Goal: Use online tool/utility: Utilize a website feature to perform a specific function

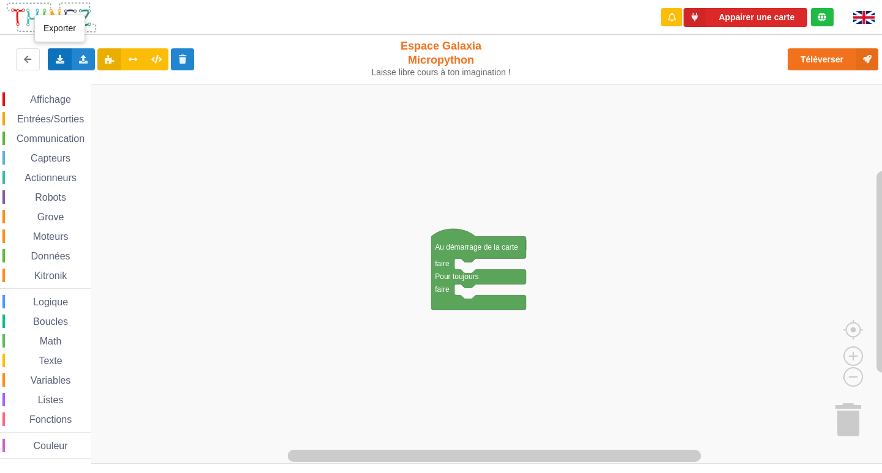
click at [58, 57] on icon at bounding box center [59, 58] width 10 height 7
click at [58, 59] on icon at bounding box center [59, 58] width 10 height 7
click at [58, 55] on icon at bounding box center [59, 58] width 10 height 7
click at [81, 62] on icon at bounding box center [83, 58] width 10 height 7
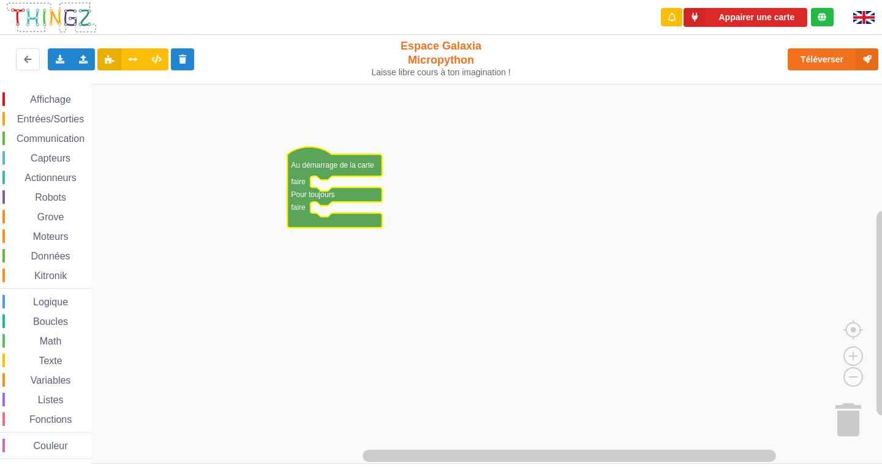
click at [47, 141] on span "Communication" at bounding box center [51, 138] width 72 height 10
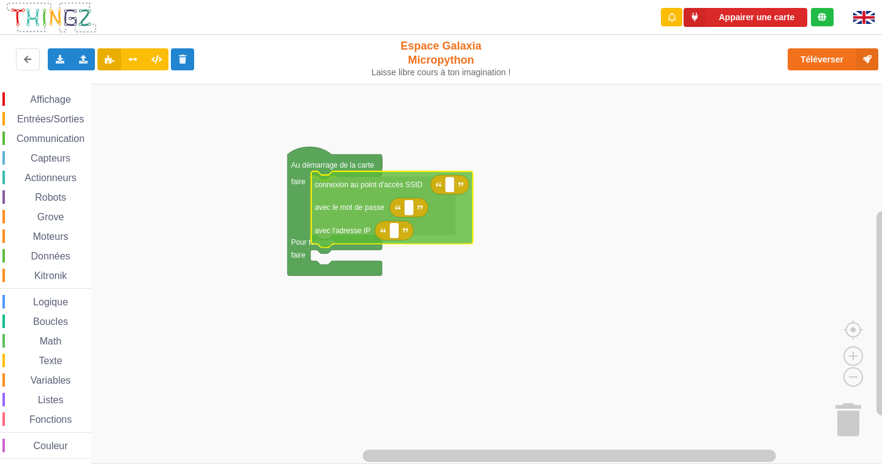
click at [362, 209] on div "Affichage Entrées/Sorties Communication Capteurs Actionneurs Robots Grove Moteu…" at bounding box center [445, 274] width 890 height 381
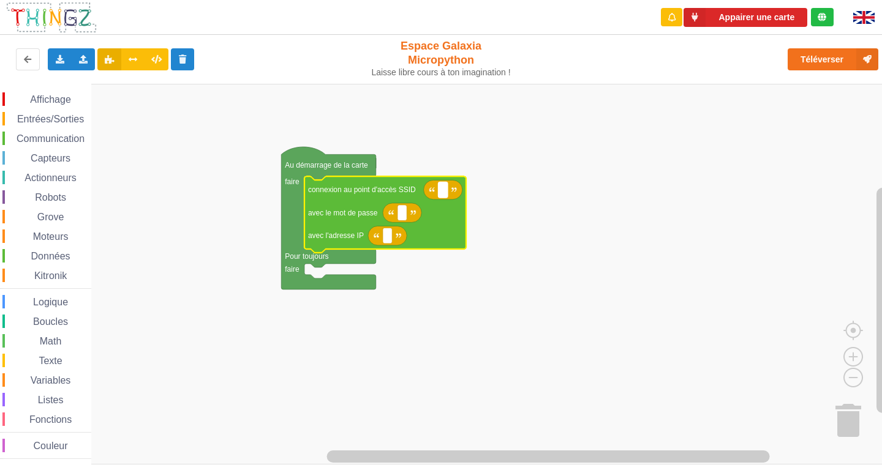
click at [443, 193] on text "Espace de travail de Blocky" at bounding box center [443, 190] width 2 height 9
type input "NETGEAR38"
click at [409, 212] on icon "Espace de travail de Blocky" at bounding box center [402, 213] width 39 height 20
click at [402, 216] on text "Espace de travail de Blocky" at bounding box center [402, 213] width 2 height 9
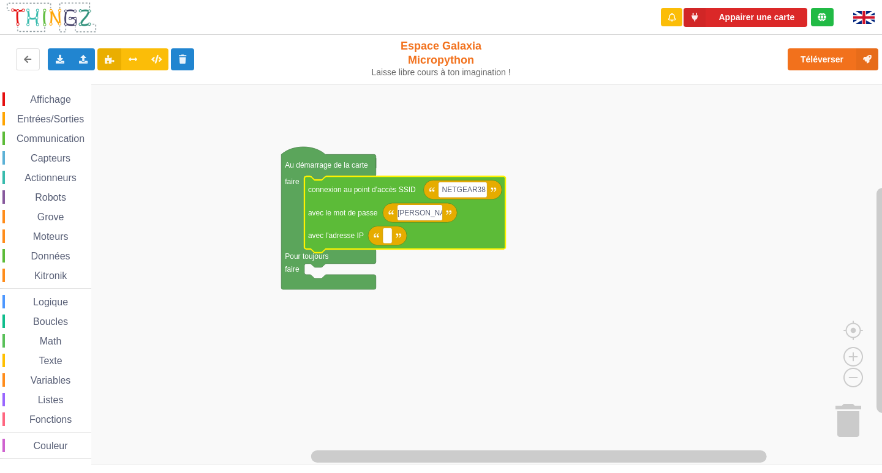
type input "J"
type input "joyoustuba995"
click at [390, 243] on rect "Espace de travail de Blocky" at bounding box center [387, 236] width 9 height 16
type input "[TECHNICAL_ID]"
click at [72, 121] on span "Entrées/Sorties" at bounding box center [50, 119] width 70 height 10
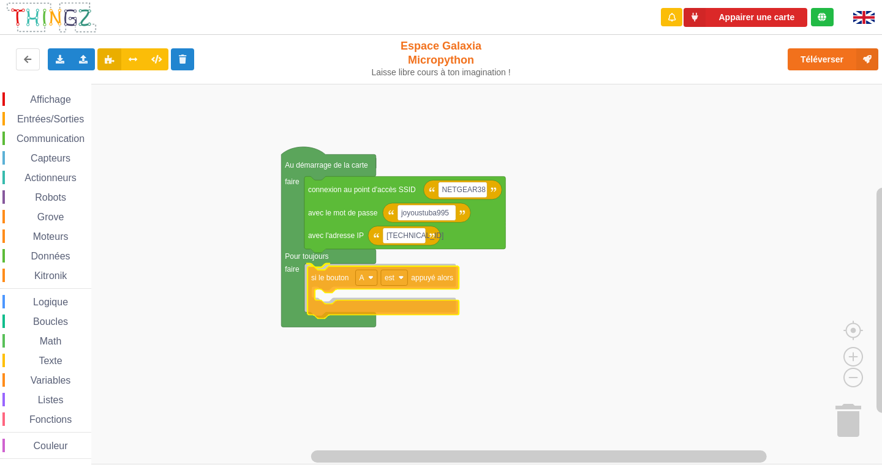
click at [325, 280] on div "Affichage Entrées/Sorties Communication Capteurs Actionneurs Robots Grove Moteu…" at bounding box center [445, 274] width 890 height 381
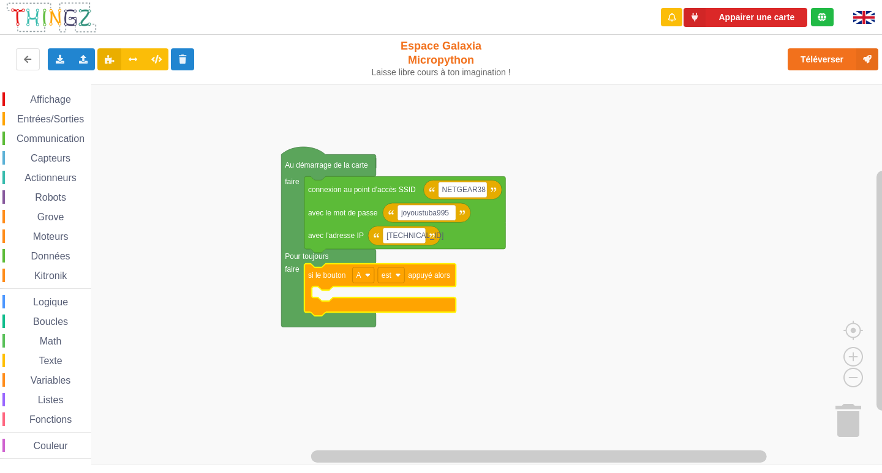
click at [25, 144] on div "Communication" at bounding box center [46, 138] width 89 height 13
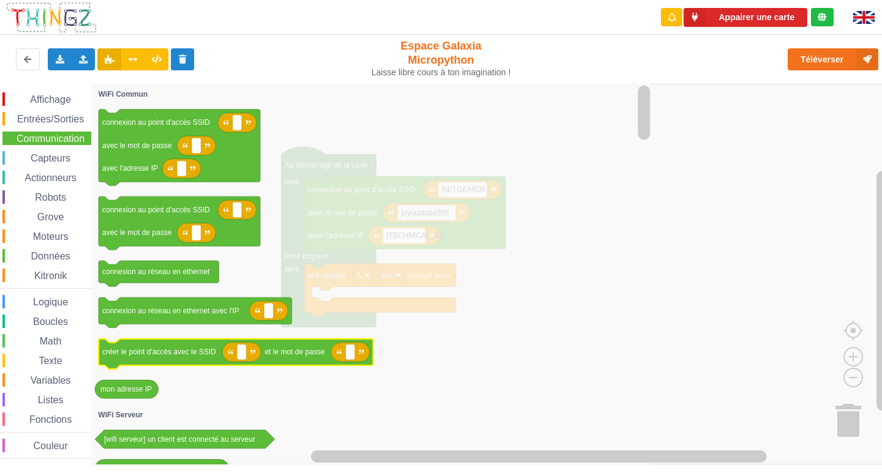
click at [157, 362] on icon "Espace de travail de Blocky" at bounding box center [236, 354] width 275 height 31
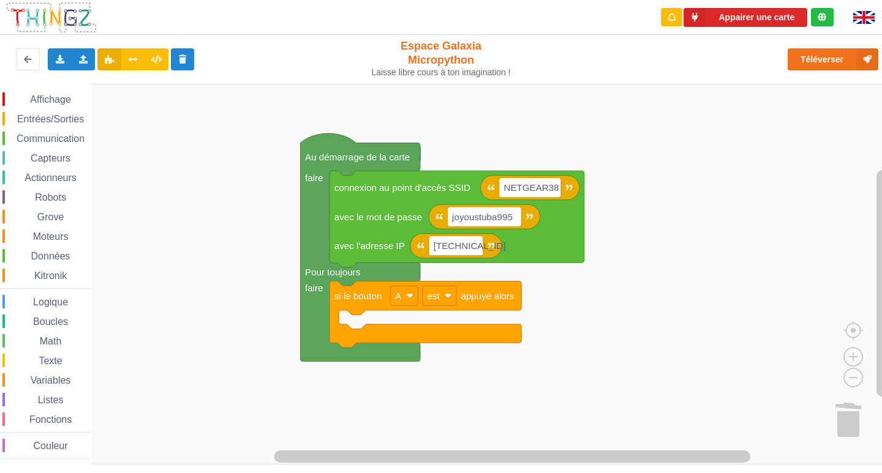
click at [42, 132] on div "Communication" at bounding box center [46, 138] width 89 height 13
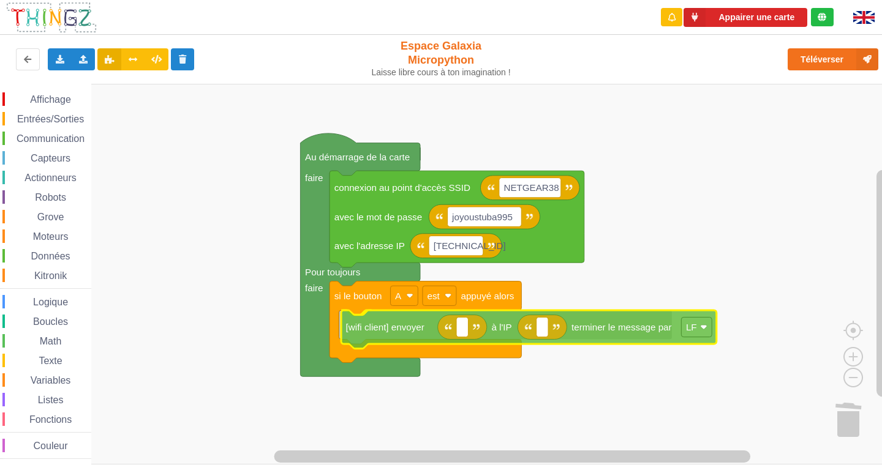
click at [385, 330] on div "Affichage Entrées/Sorties Communication Capteurs Actionneurs Robots Grove Moteu…" at bounding box center [445, 274] width 890 height 381
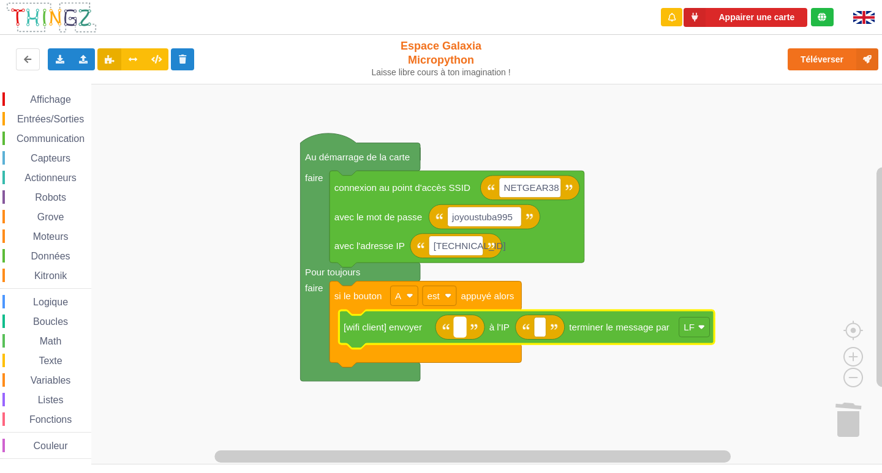
click at [463, 325] on rect "Espace de travail de Blocky" at bounding box center [460, 327] width 12 height 20
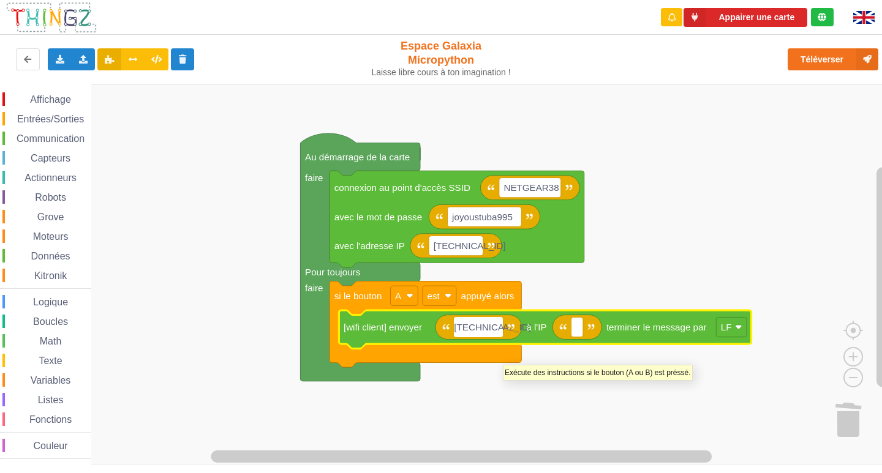
type input "[TECHNICAL_ID]"
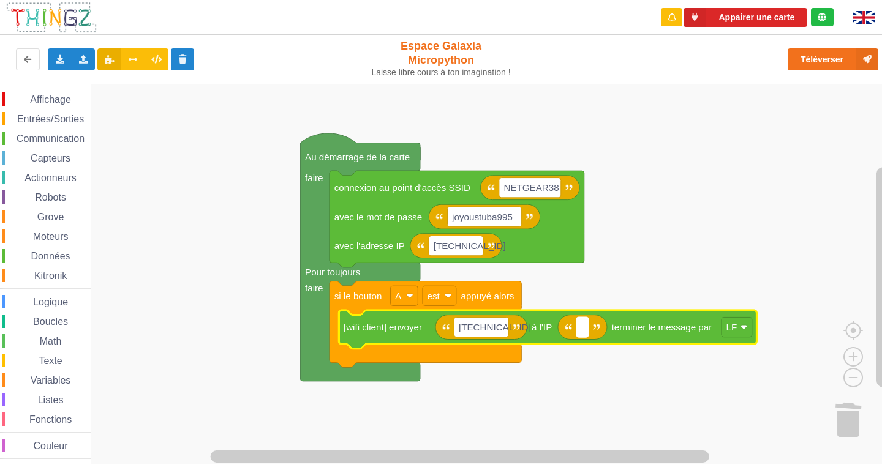
click at [582, 335] on rect "Espace de travail de Blocky" at bounding box center [582, 327] width 12 height 20
type input "[TECHNICAL_ID]"
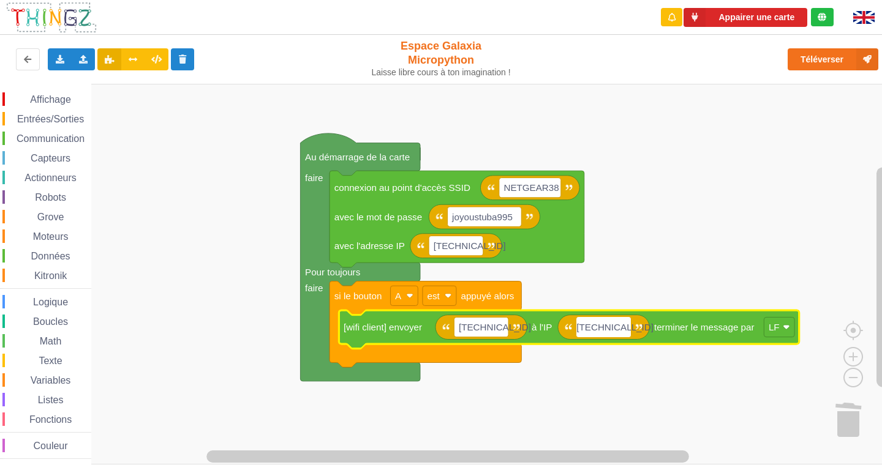
click at [34, 98] on span "Affichage" at bounding box center [50, 99] width 44 height 10
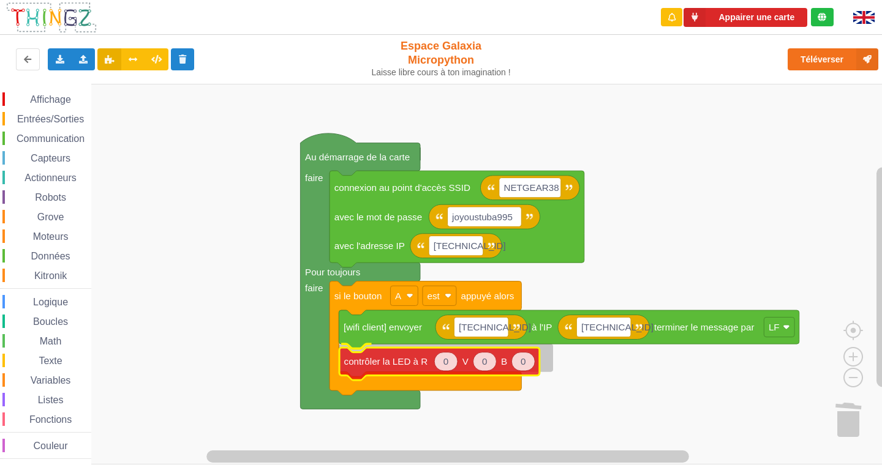
click at [382, 367] on div "Affichage Entrées/Sorties Communication Capteurs Actionneurs Robots Grove Moteu…" at bounding box center [445, 274] width 890 height 381
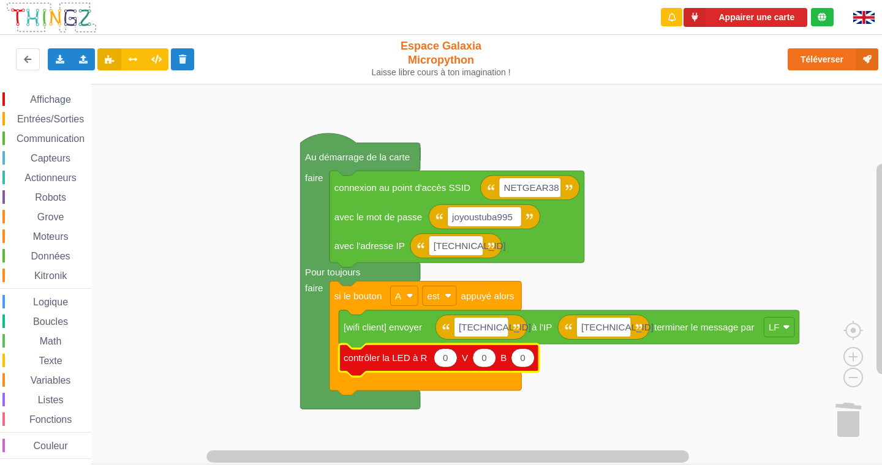
click at [33, 124] on span "Entrées/Sorties" at bounding box center [50, 119] width 70 height 10
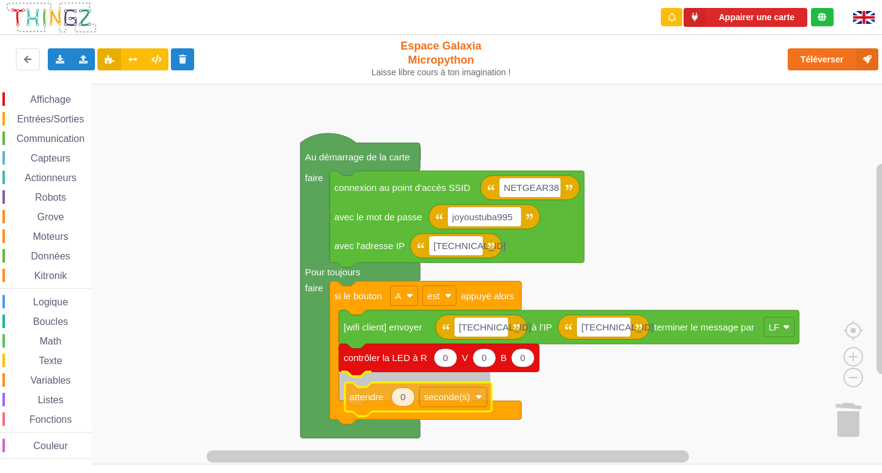
click at [385, 405] on div "Affichage Entrées/Sorties Communication Capteurs Actionneurs Robots Grove Moteu…" at bounding box center [445, 274] width 890 height 381
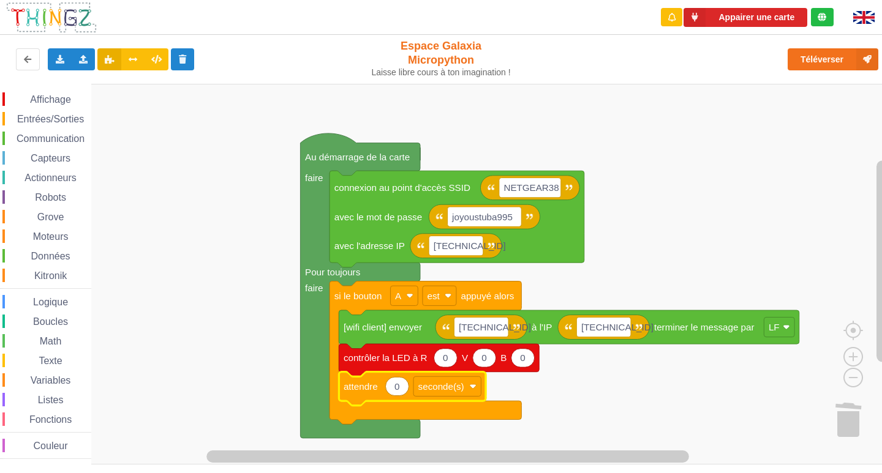
click at [400, 391] on icon "Espace de travail de Blocky" at bounding box center [396, 386] width 23 height 18
type input "2"
click at [35, 106] on div "Affichage" at bounding box center [46, 98] width 89 height 13
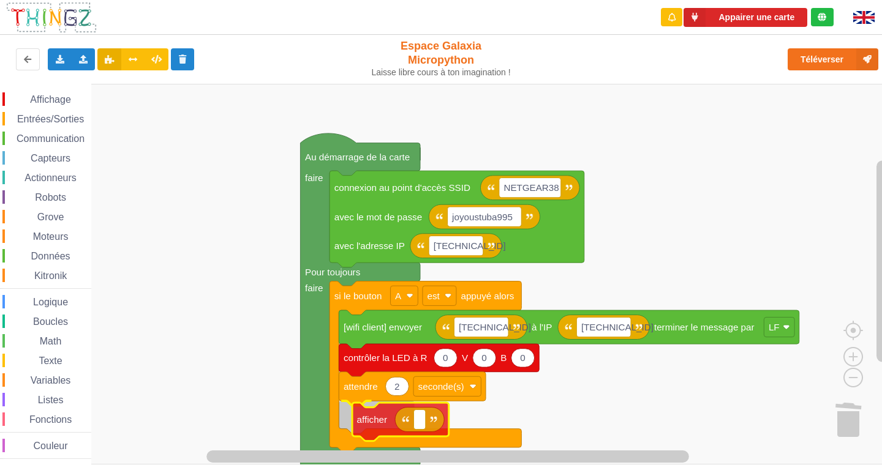
click at [360, 424] on div "Affichage Entrées/Sorties Communication Capteurs Actionneurs Robots Grove Moteu…" at bounding box center [445, 274] width 890 height 381
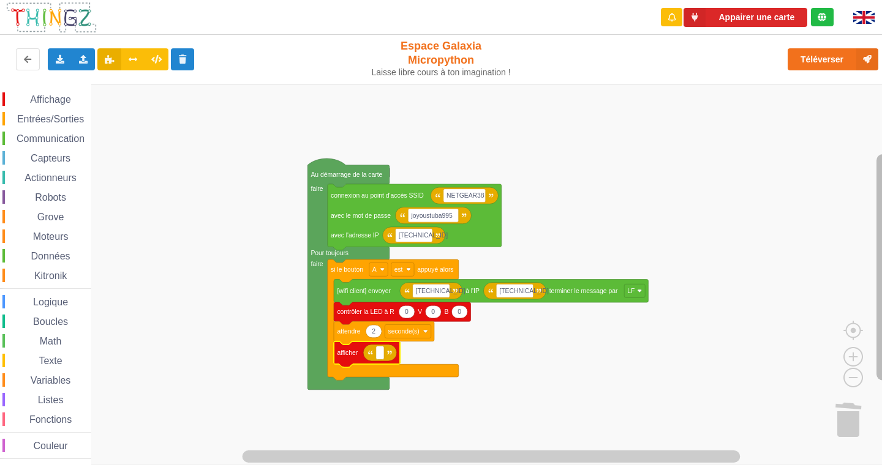
click at [881, 286] on rect "Espace de travail de Blocky" at bounding box center [882, 267] width 12 height 227
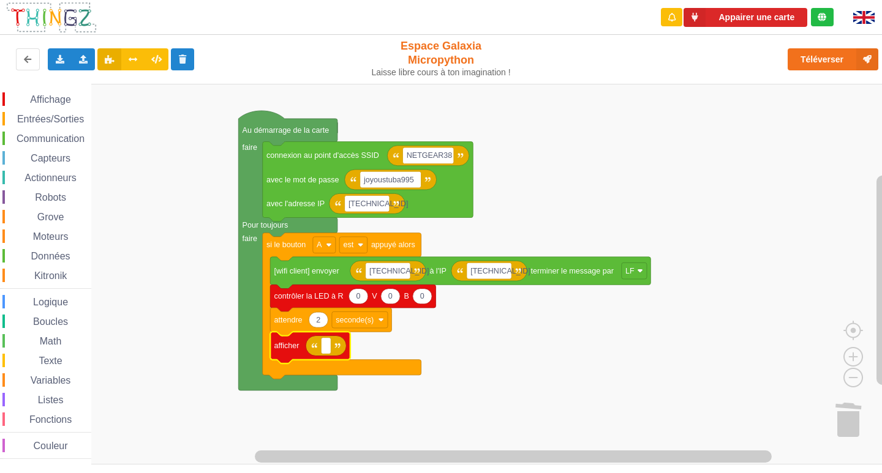
click at [28, 114] on span "Entrées/Sorties" at bounding box center [50, 119] width 70 height 10
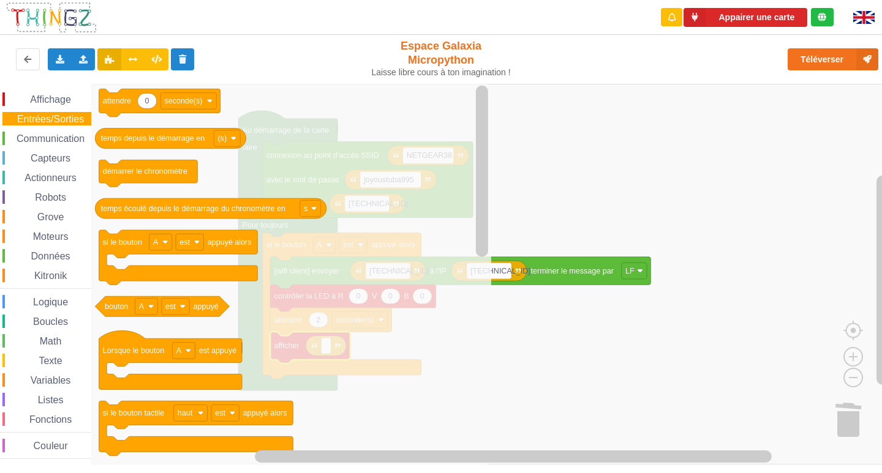
click at [75, 383] on div "Variables" at bounding box center [46, 380] width 89 height 13
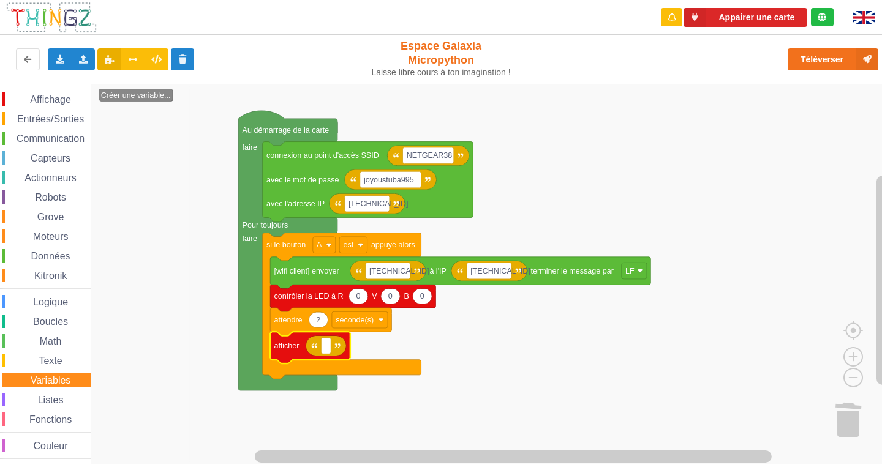
click at [32, 384] on span "Variables" at bounding box center [51, 380] width 44 height 10
click at [39, 376] on span "Variables" at bounding box center [51, 380] width 44 height 10
click at [37, 96] on span "Affichage" at bounding box center [50, 99] width 44 height 10
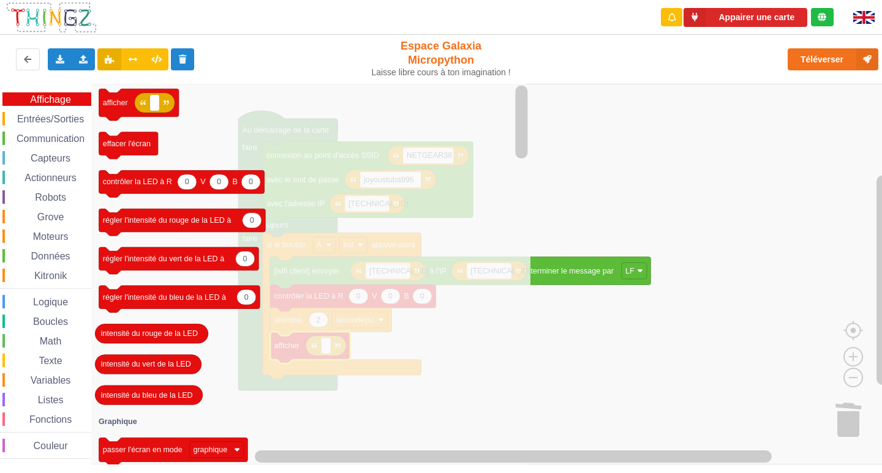
click at [24, 123] on span "Entrées/Sorties" at bounding box center [50, 119] width 70 height 10
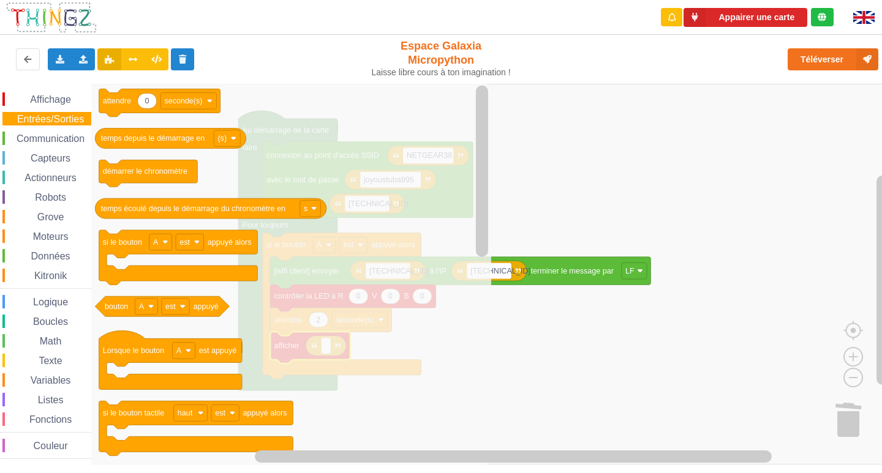
click at [42, 83] on div "Exporter l'assemblage de blocs Exporter l'assemblage de blocs au format Python …" at bounding box center [441, 59] width 892 height 54
click at [45, 100] on span "Affichage" at bounding box center [50, 99] width 44 height 10
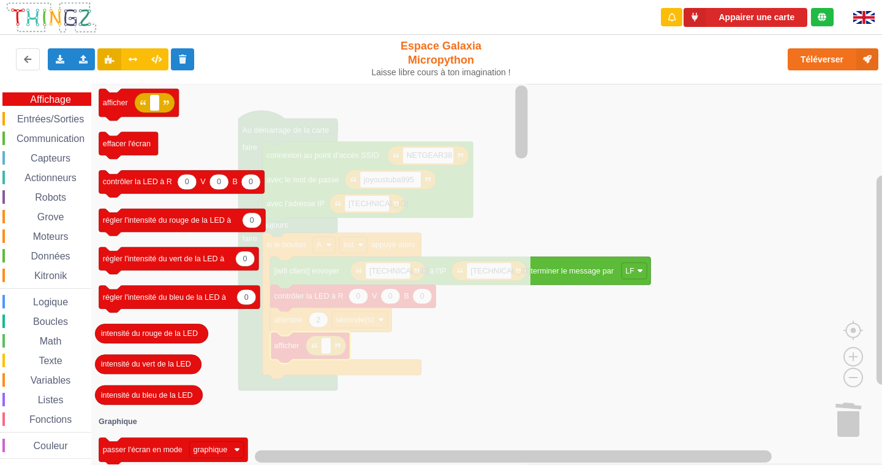
click at [465, 375] on icon "Espace de travail de Blocky" at bounding box center [310, 274] width 439 height 381
click at [577, 379] on rect "Espace de travail de Blocky" at bounding box center [445, 274] width 890 height 381
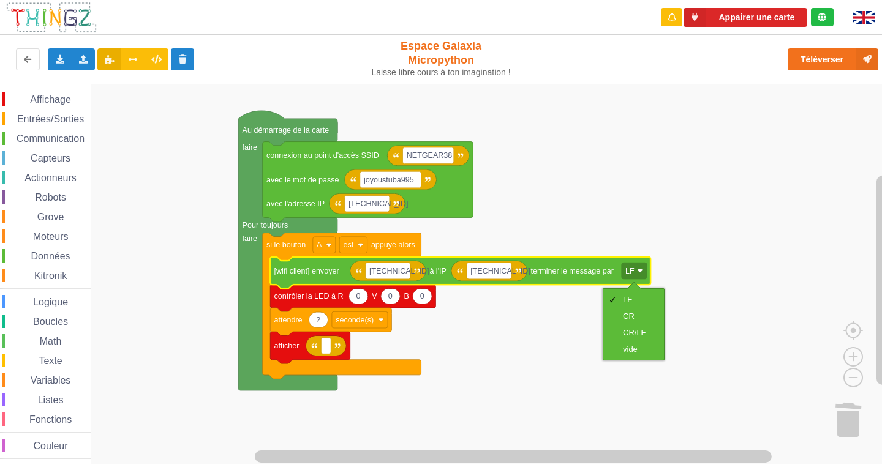
click at [536, 315] on rect "Espace de travail de Blocky" at bounding box center [445, 274] width 890 height 381
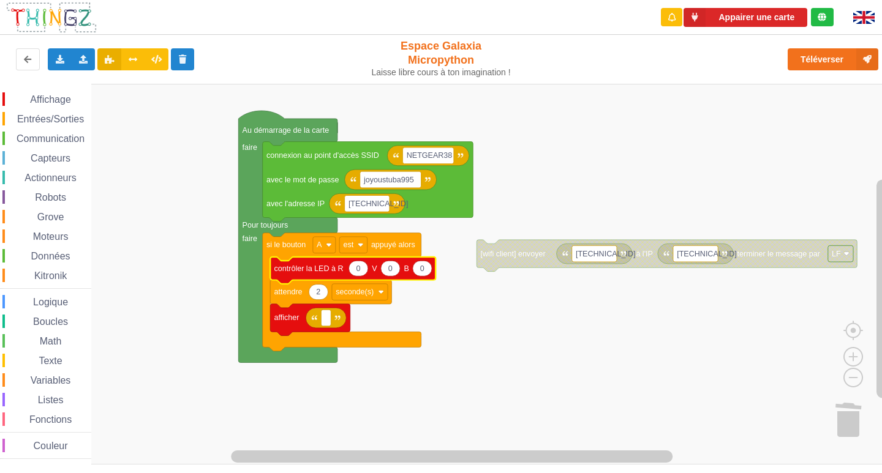
click at [32, 141] on span "Communication" at bounding box center [51, 138] width 72 height 10
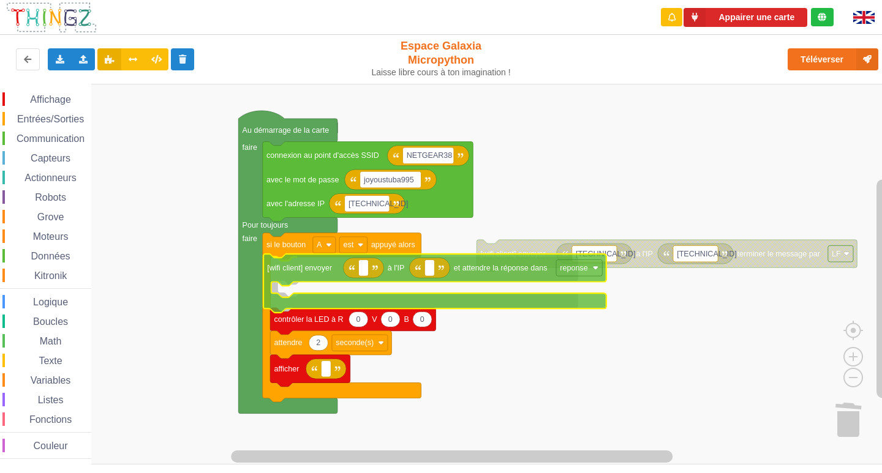
click at [318, 265] on div "Affichage Entrées/Sorties Communication Capteurs Actionneurs Robots Grove Moteu…" at bounding box center [445, 274] width 890 height 381
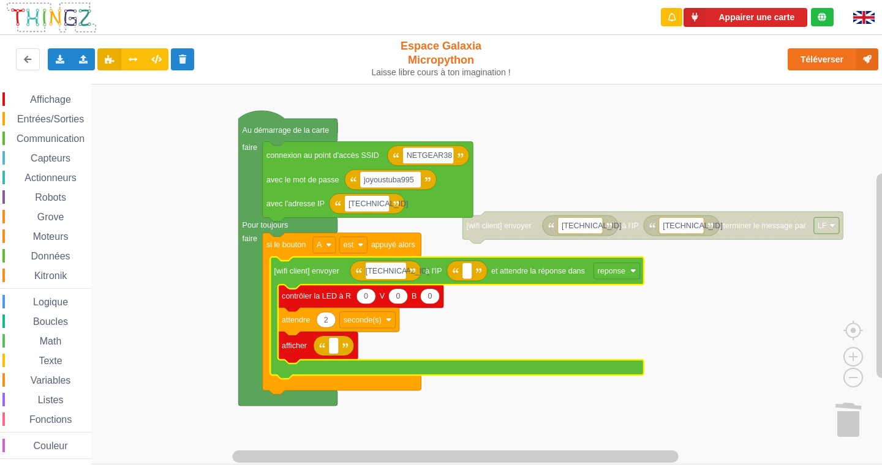
type input "[TECHNICAL_ID]"
click at [475, 271] on rect "Espace de travail de Blocky" at bounding box center [472, 271] width 10 height 17
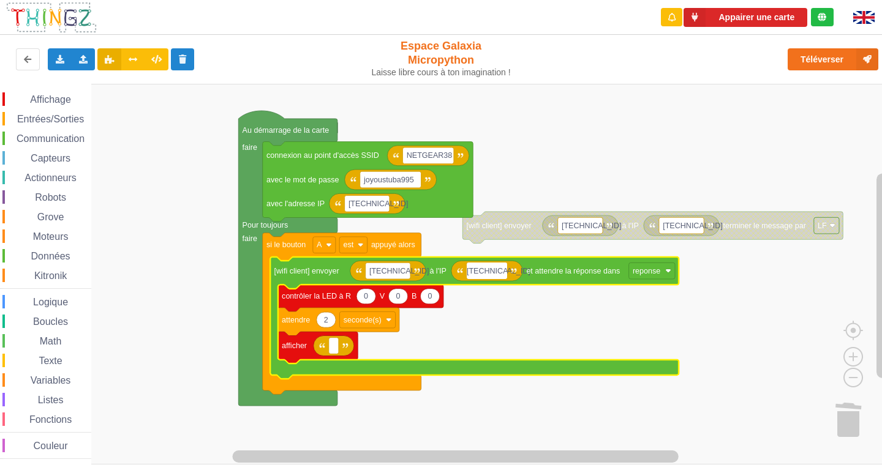
type input "[TECHNICAL_ID]"
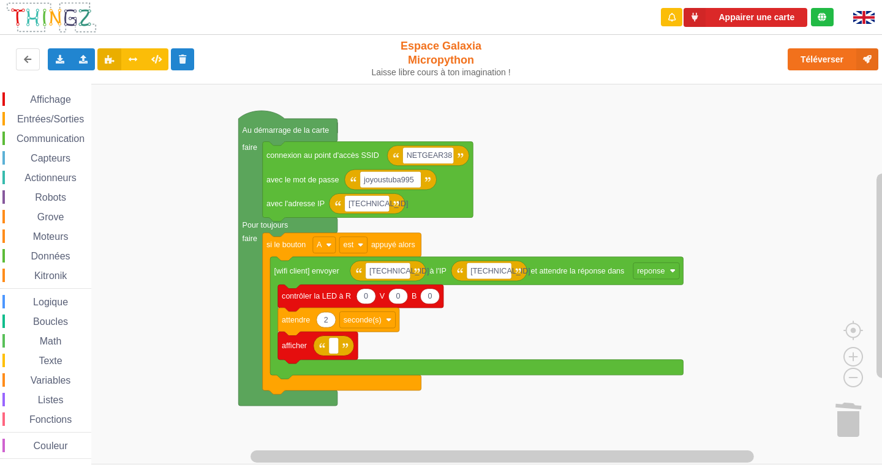
click at [50, 102] on span "Affichage" at bounding box center [50, 99] width 44 height 10
click at [599, 171] on rect "Espace de travail de Blocky" at bounding box center [445, 274] width 890 height 381
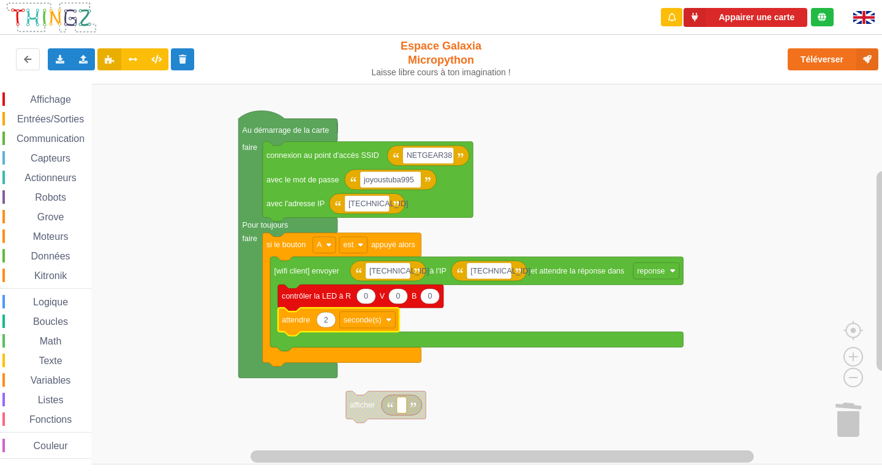
click at [68, 103] on span "Affichage" at bounding box center [50, 99] width 44 height 10
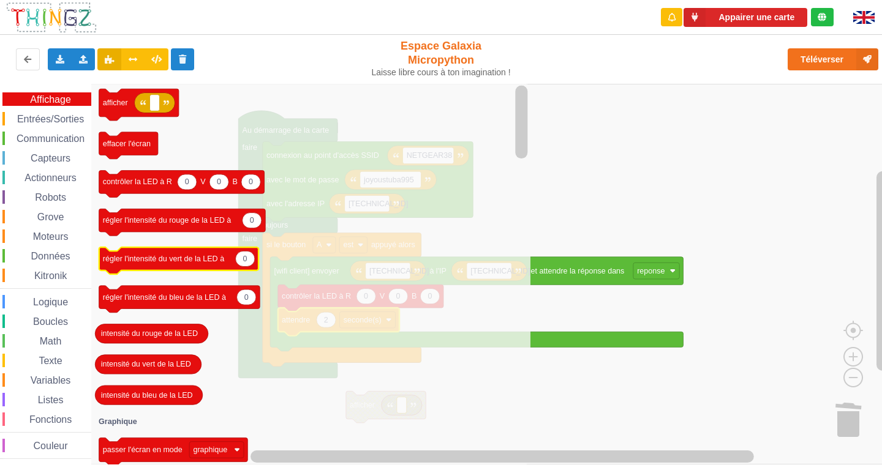
click at [25, 110] on div "Affichage Entrées/Sorties Communication Capteurs Actionneurs Robots Grove Moteu…" at bounding box center [45, 275] width 91 height 367
click at [21, 115] on span "Entrées/Sorties" at bounding box center [50, 119] width 70 height 10
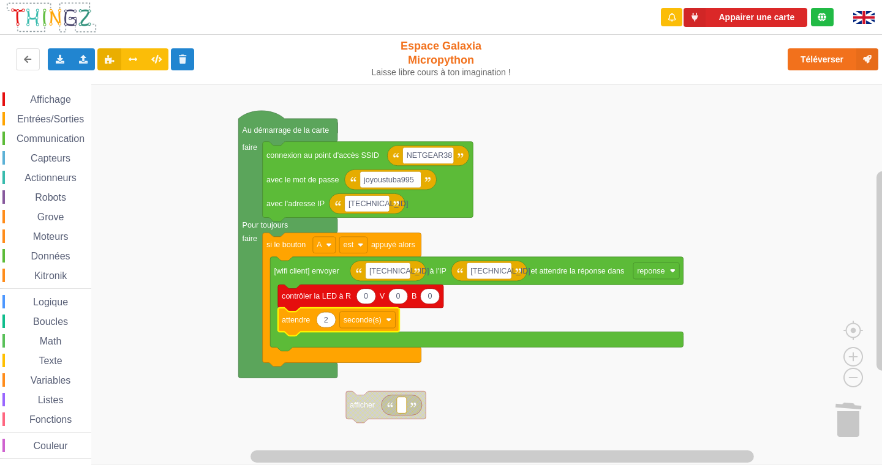
click at [533, 162] on rect "Espace de travail de Blocky" at bounding box center [445, 274] width 890 height 381
click at [63, 99] on span "Affichage" at bounding box center [50, 99] width 44 height 10
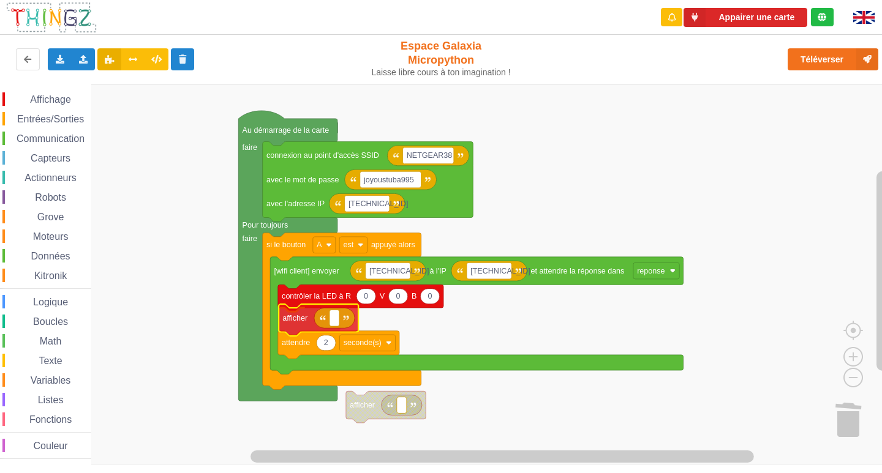
click at [315, 313] on div "Affichage Entrées/Sorties Communication Capteurs Actionneurs Robots Grove Moteu…" at bounding box center [445, 274] width 890 height 381
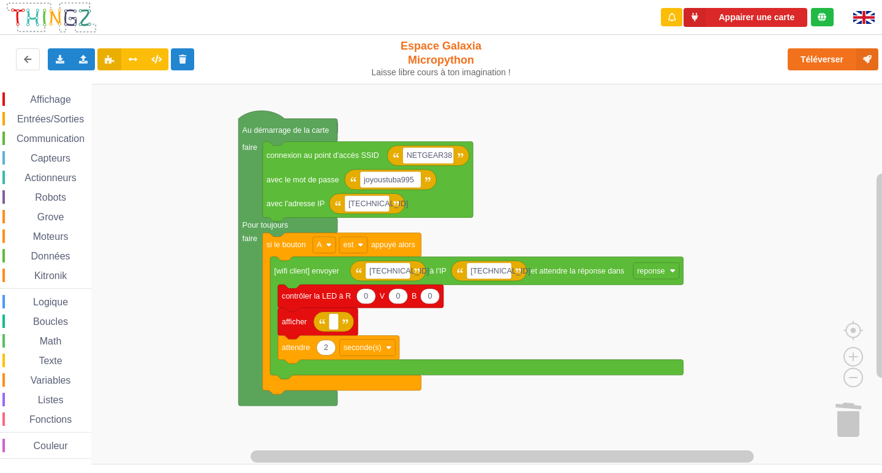
click at [53, 113] on div "Entrées/Sorties" at bounding box center [46, 118] width 89 height 13
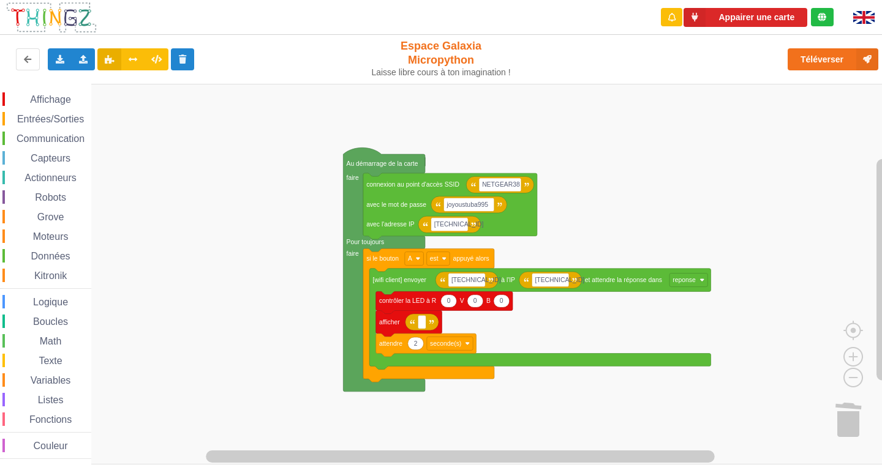
click at [40, 111] on div "Affichage Entrées/Sorties Communication Capteurs Actionneurs Robots Grove Moteu…" at bounding box center [45, 275] width 91 height 367
click at [53, 118] on span "Entrées/Sorties" at bounding box center [50, 119] width 70 height 10
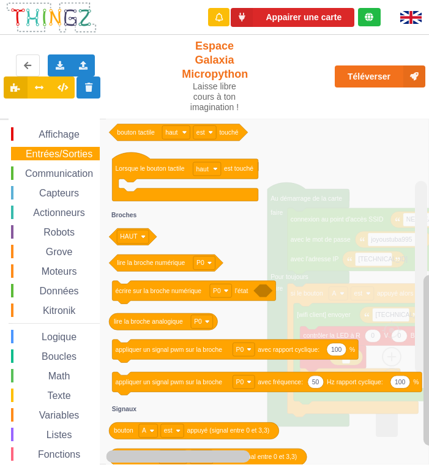
click at [285, 75] on div "Téléverser" at bounding box center [345, 76] width 178 height 39
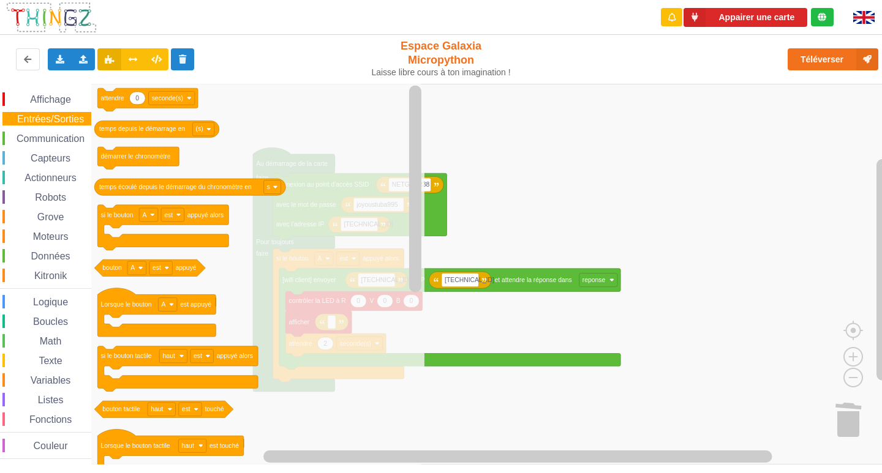
click at [51, 374] on div "Variables" at bounding box center [46, 380] width 89 height 13
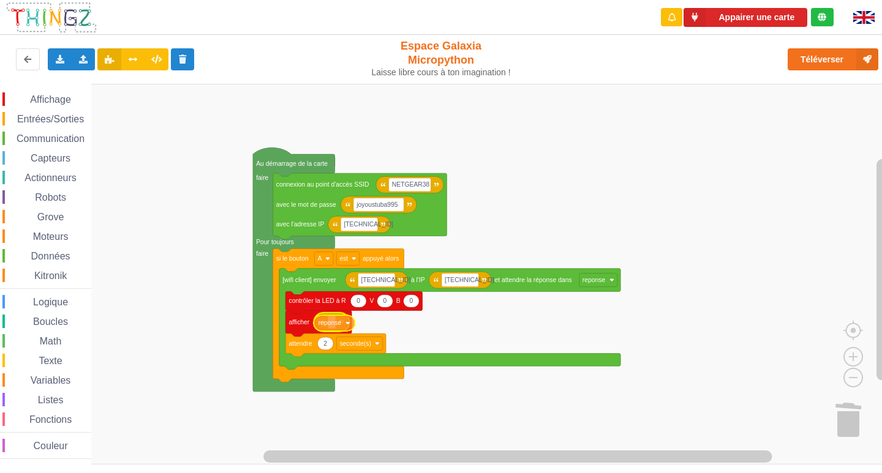
click at [326, 325] on div "Affichage Entrées/Sorties Communication Capteurs Actionneurs Robots Grove Moteu…" at bounding box center [445, 274] width 890 height 381
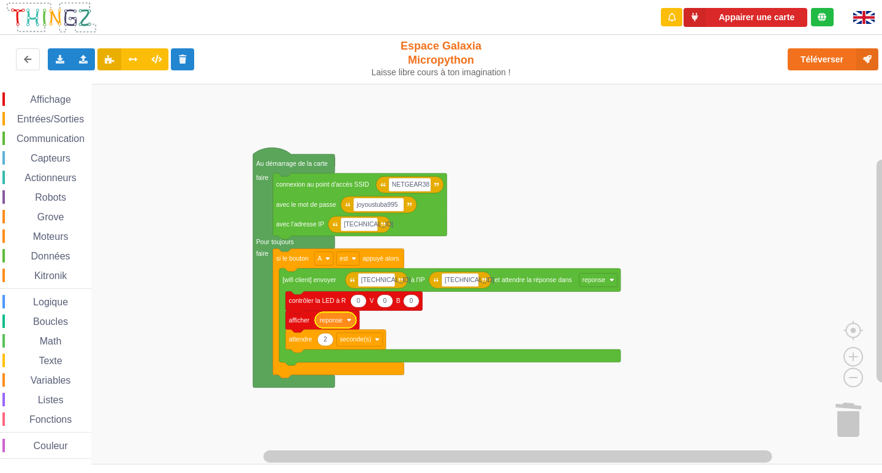
click at [351, 327] on icon "Espace de travail de Blocky" at bounding box center [335, 320] width 41 height 16
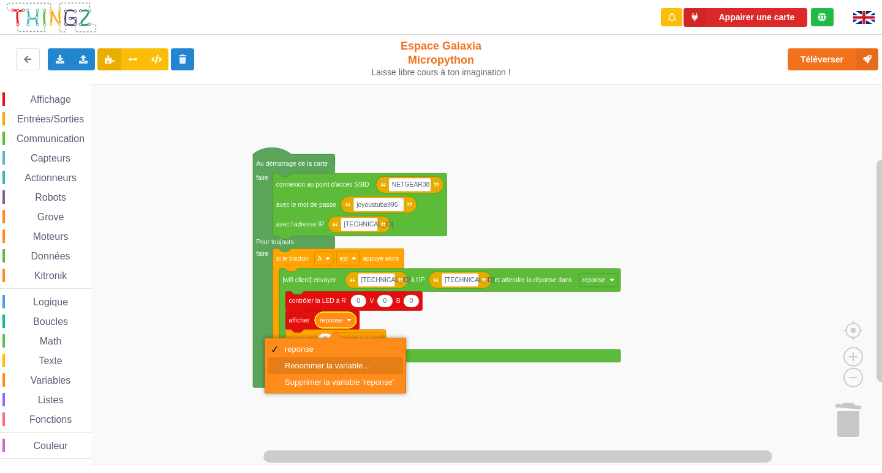
click at [329, 367] on div "Renommer la variable…" at bounding box center [339, 365] width 109 height 9
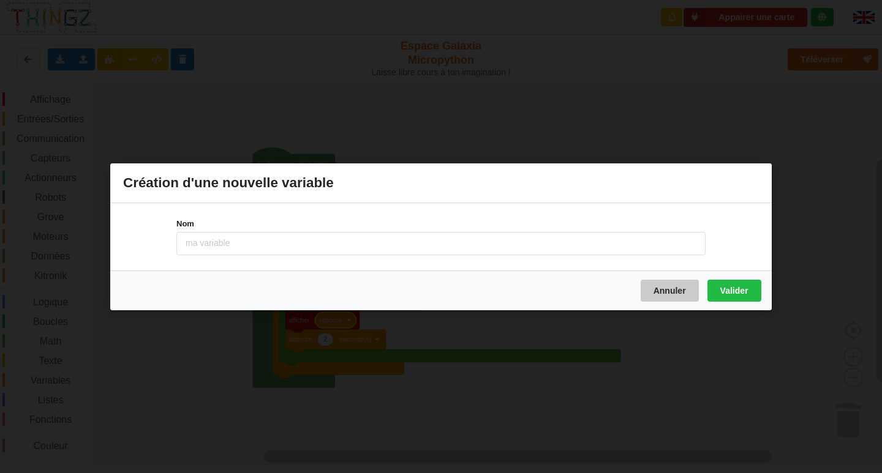
click at [664, 292] on button "Annuler" at bounding box center [669, 290] width 58 height 22
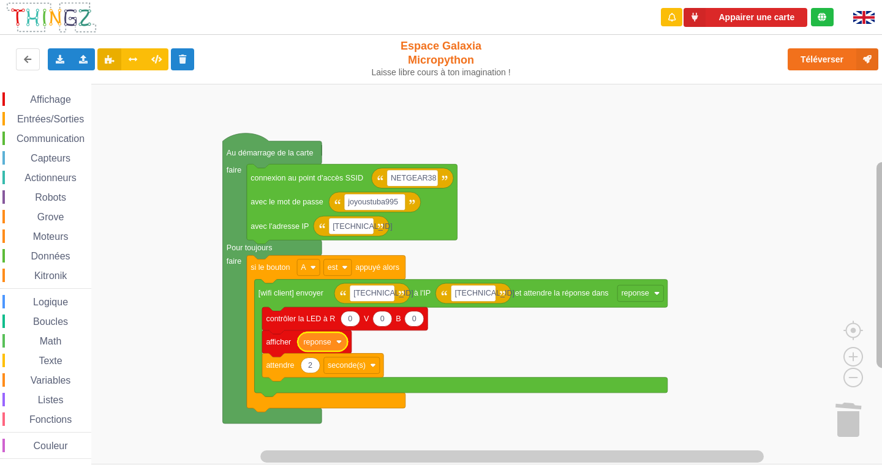
click at [881, 173] on rect "Espace de travail de Blocky" at bounding box center [882, 265] width 12 height 206
click at [296, 326] on icon "Espace de travail de Blocky" at bounding box center [344, 320] width 165 height 27
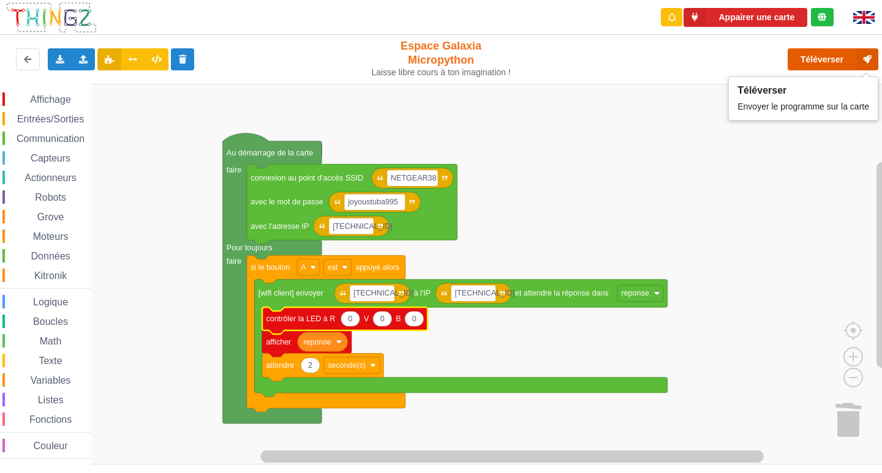
click at [819, 64] on button "Téléverser" at bounding box center [832, 59] width 91 height 22
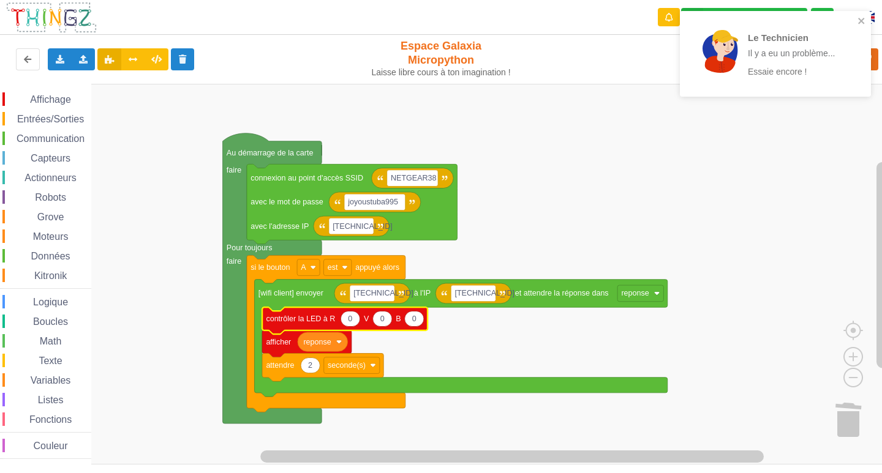
click at [855, 15] on div "Le Technicien Il y a eu un problème... Essaie encore !" at bounding box center [775, 54] width 191 height 86
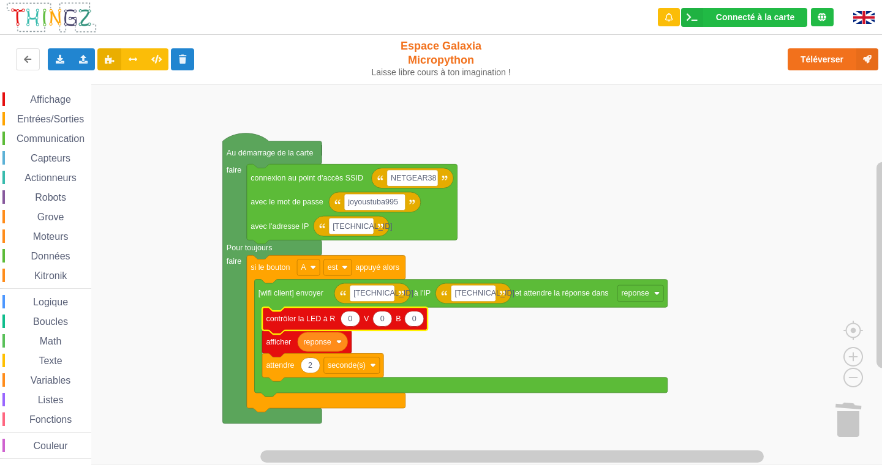
click at [832, 56] on div "Le Technicien Il y a eu un problème... Essaie encore !" at bounding box center [775, 58] width 196 height 99
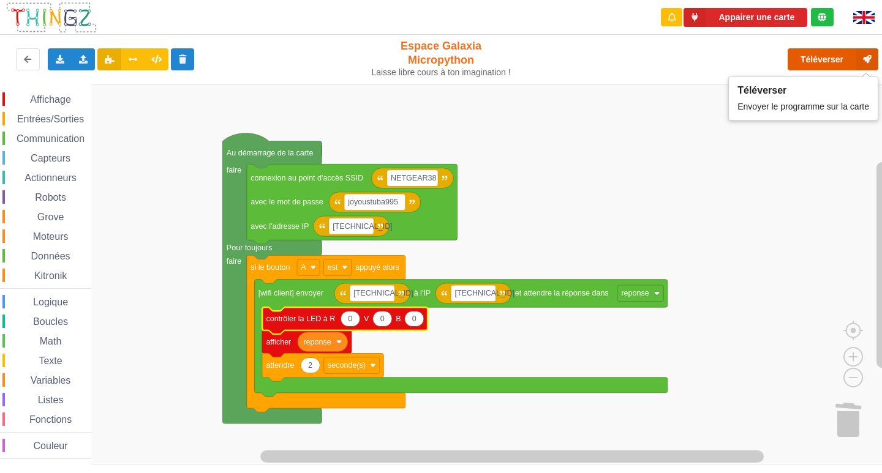
click at [832, 56] on button "Téléverser" at bounding box center [832, 59] width 91 height 22
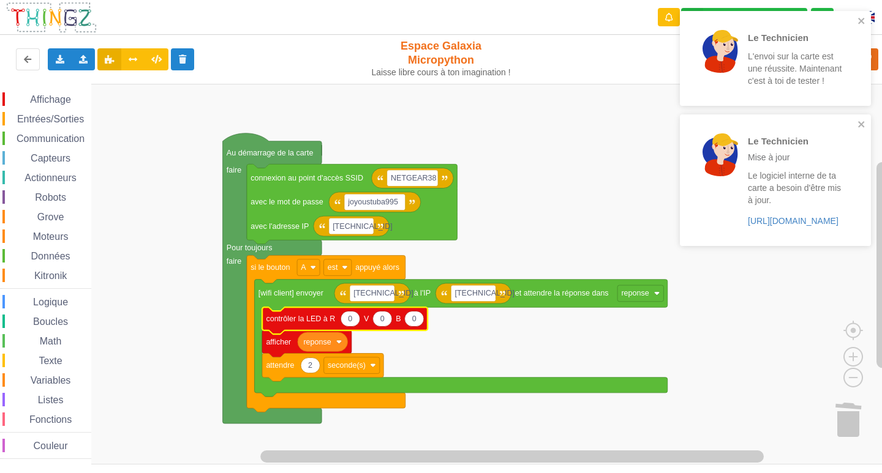
click at [849, 125] on div "Le Technicien Mise à jour Le logiciel interne de ta carte a besoin d'être mis à…" at bounding box center [770, 180] width 165 height 114
click at [853, 15] on div "Le Technicien L'envoi sur la carte est une réussite. Maintenant c'est à toi de …" at bounding box center [775, 58] width 191 height 95
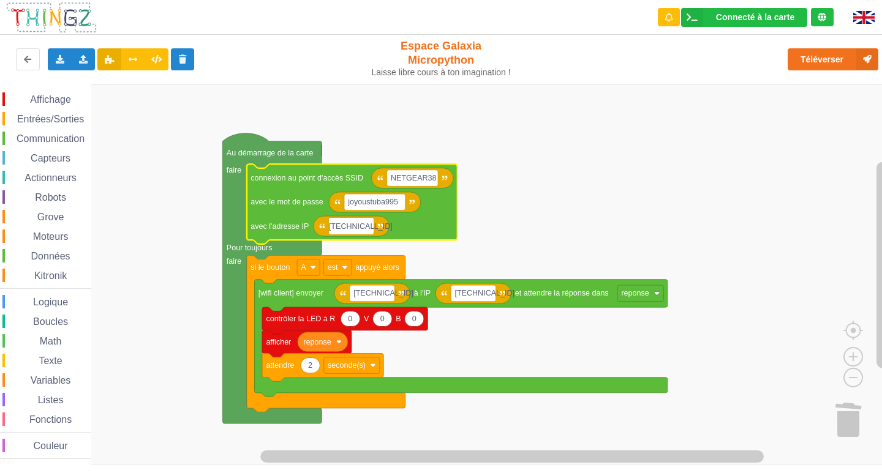
click at [367, 227] on input "[TECHNICAL_ID]" at bounding box center [351, 226] width 45 height 17
type input "10.0.0."
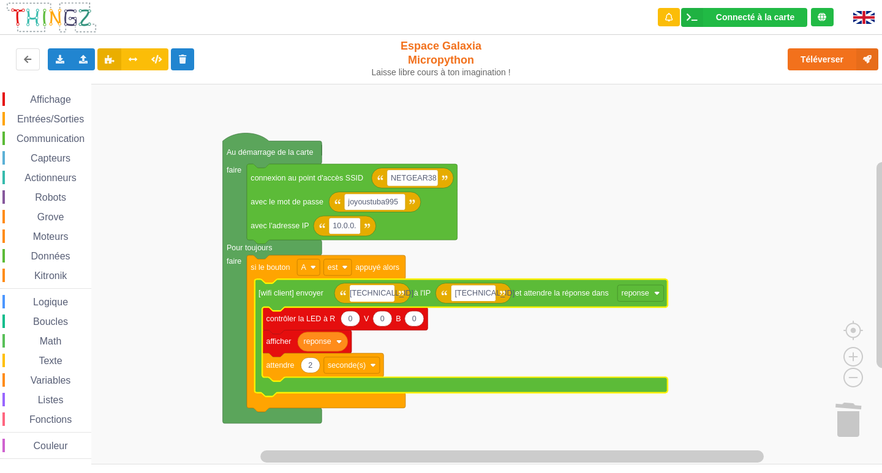
click at [391, 294] on input "[TECHNICAL_ID]" at bounding box center [372, 293] width 45 height 17
type input "[TECHNICAL_ID]"
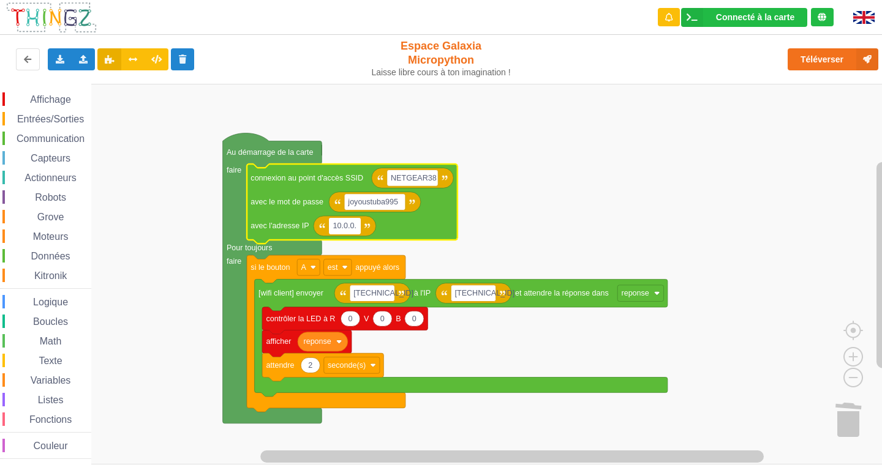
click at [356, 226] on input "10.0.0." at bounding box center [345, 226] width 32 height 17
type input "[TECHNICAL_ID]"
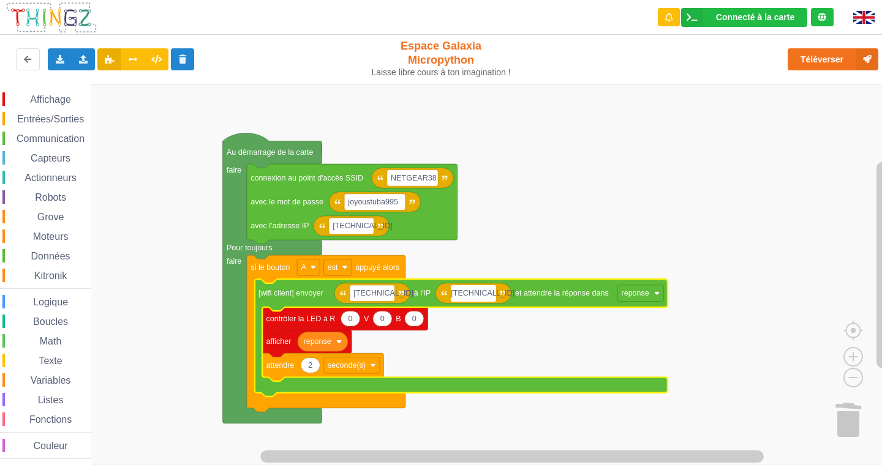
click at [493, 295] on input "[TECHNICAL_ID]" at bounding box center [473, 293] width 45 height 17
type input "[TECHNICAL_ID]"
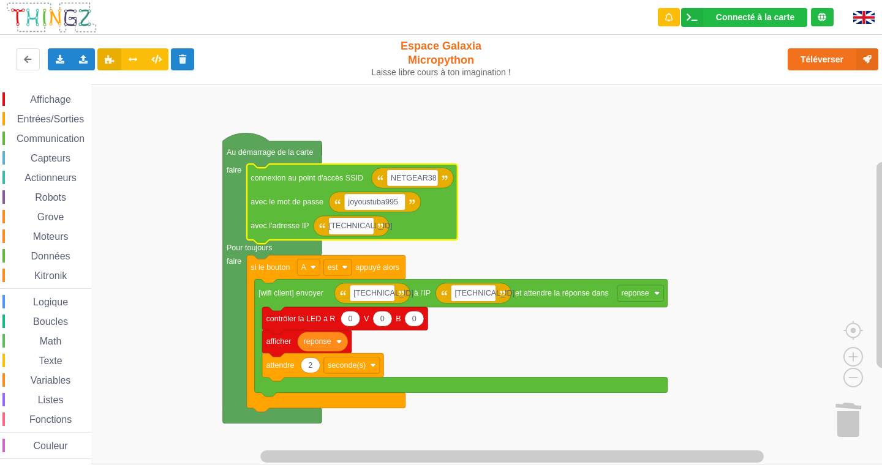
click at [370, 230] on input "[TECHNICAL_ID]" at bounding box center [351, 226] width 45 height 17
type input "[TECHNICAL_ID]"
click at [819, 59] on div "Téléverser" at bounding box center [706, 59] width 362 height 39
click at [819, 59] on button "Téléverser" at bounding box center [832, 59] width 91 height 22
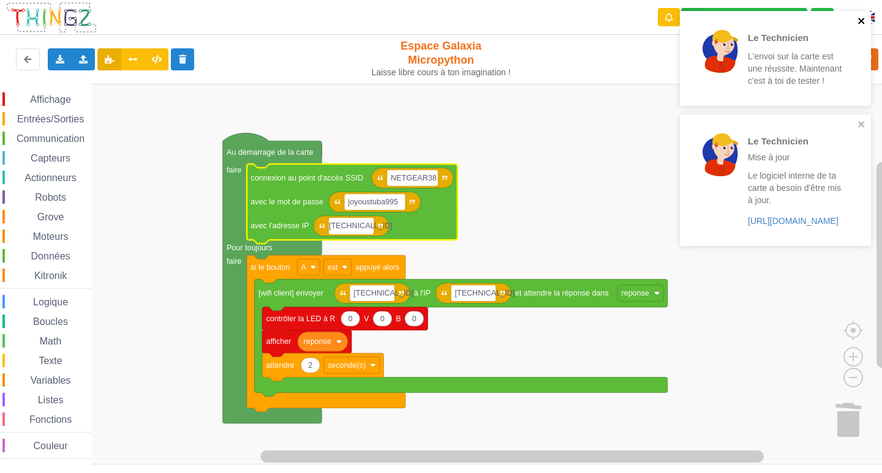
click at [860, 17] on icon "close" at bounding box center [861, 21] width 9 height 10
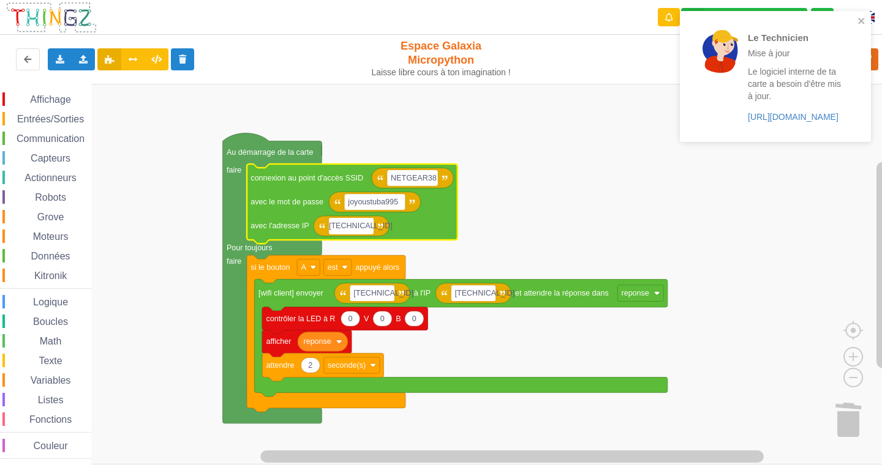
click at [868, 23] on div "Le Technicien Mise à jour Le logiciel interne de ta carte a besoin d'être mis à…" at bounding box center [775, 76] width 191 height 131
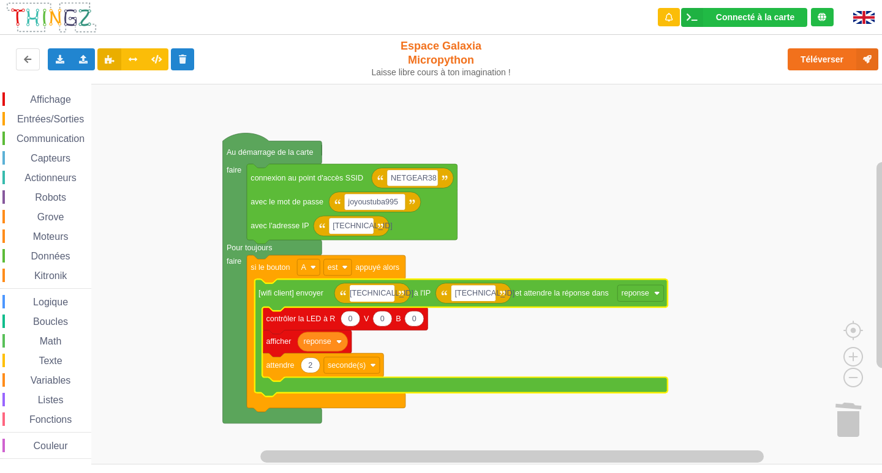
click at [392, 295] on input "[TECHNICAL_ID]" at bounding box center [372, 293] width 45 height 17
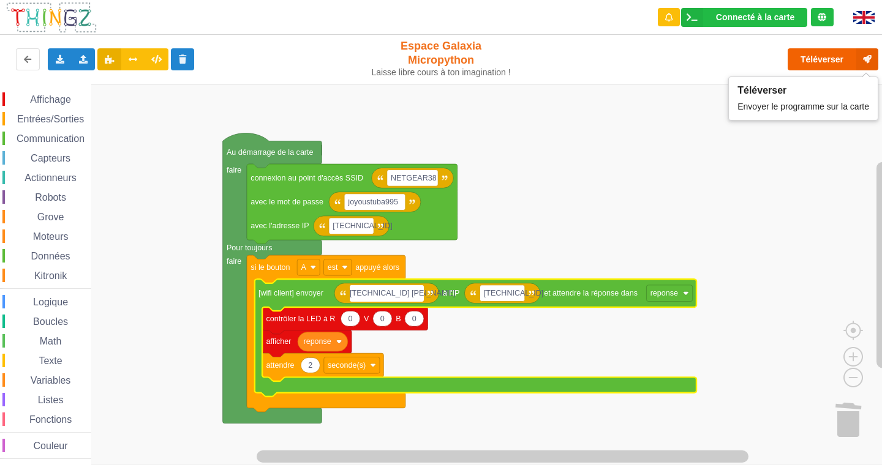
type input "[TECHNICAL_ID] [PERSON_NAME]"
click at [800, 62] on button "Téléverser" at bounding box center [832, 59] width 91 height 22
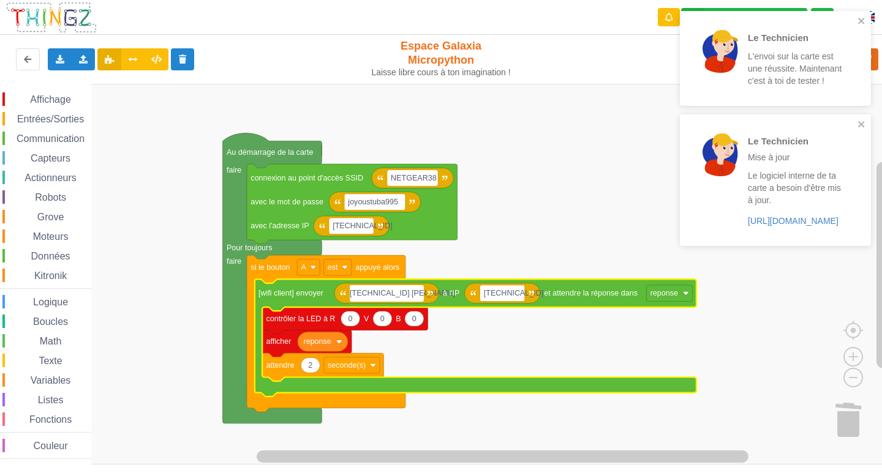
click at [855, 19] on div "Le Technicien L'envoi sur la carte est une réussite. Maintenant c'est à toi de …" at bounding box center [771, 58] width 173 height 85
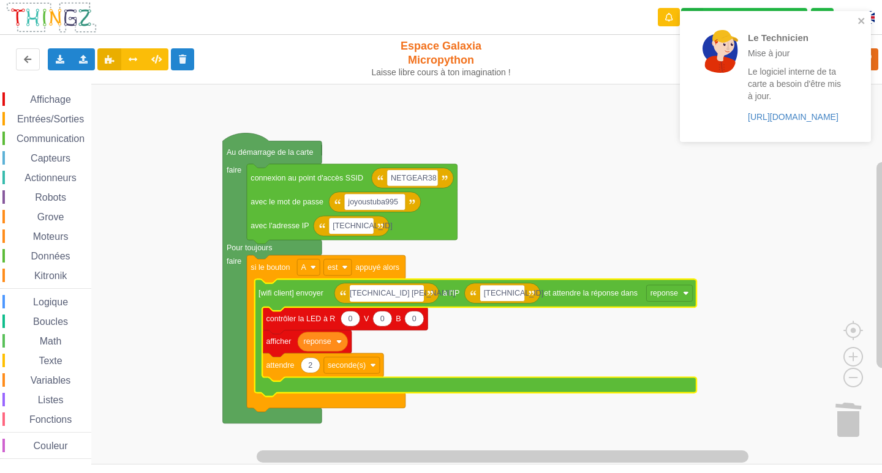
click at [866, 24] on div "Le Technicien Mise à jour Le logiciel interne de ta carte a besoin d'être mis à…" at bounding box center [775, 76] width 191 height 131
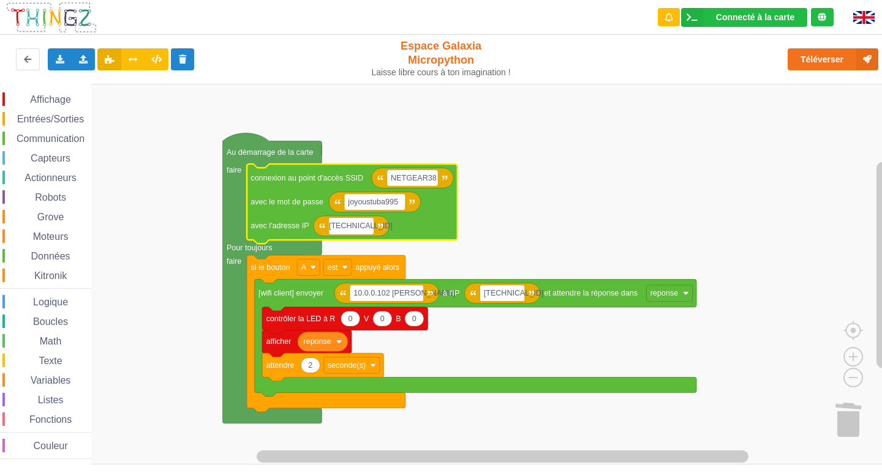
click at [367, 227] on input "[TECHNICAL_ID]" at bounding box center [351, 226] width 45 height 17
type input "[TECHNICAL_ID]"
click at [822, 61] on button "Téléverser" at bounding box center [832, 59] width 91 height 22
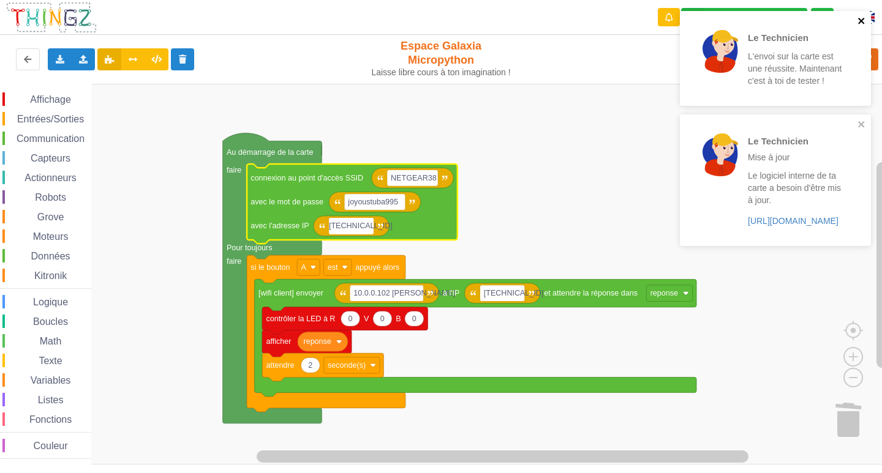
click at [863, 24] on icon "close" at bounding box center [861, 21] width 9 height 10
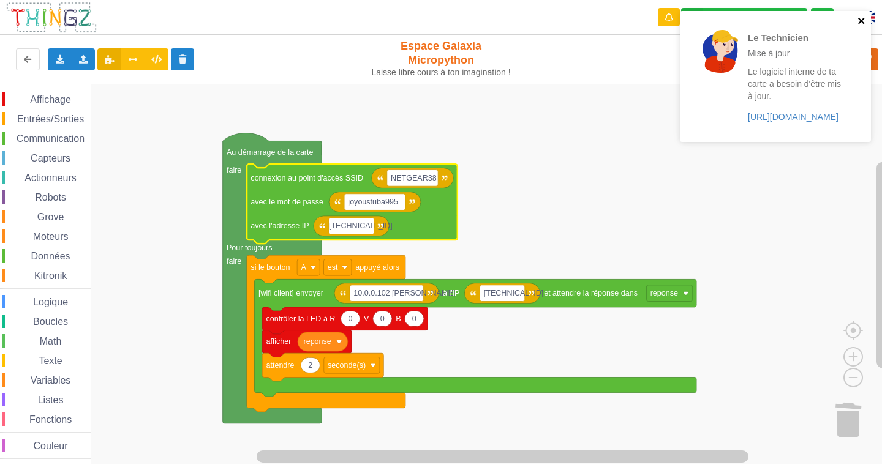
click at [864, 22] on icon "close" at bounding box center [861, 21] width 9 height 10
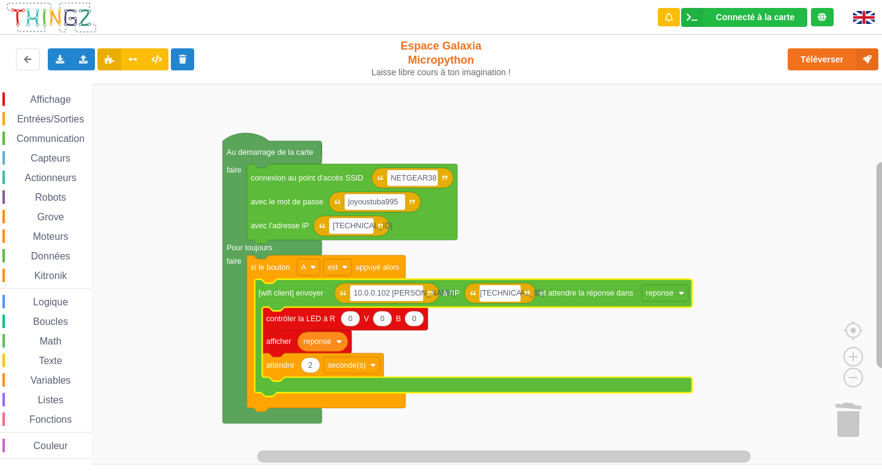
type input "[TECHNICAL_ID]"
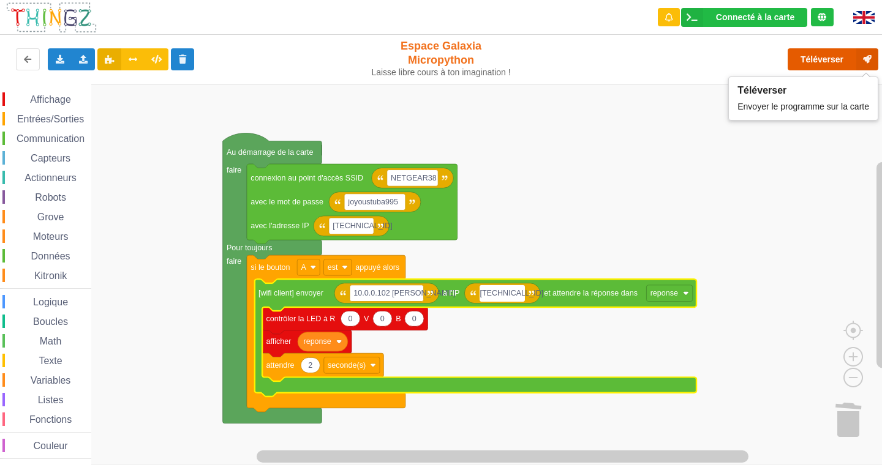
click at [824, 61] on button "Téléverser" at bounding box center [832, 59] width 91 height 22
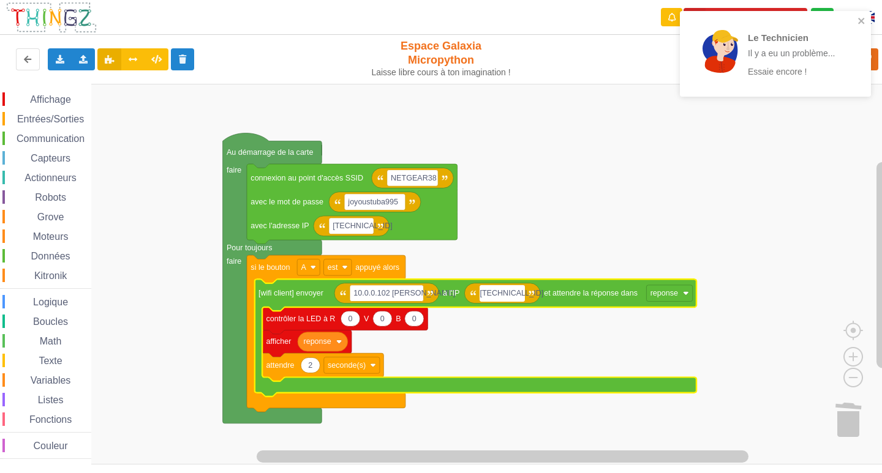
click at [754, 223] on rect "Espace de travail de Blocky" at bounding box center [445, 274] width 890 height 381
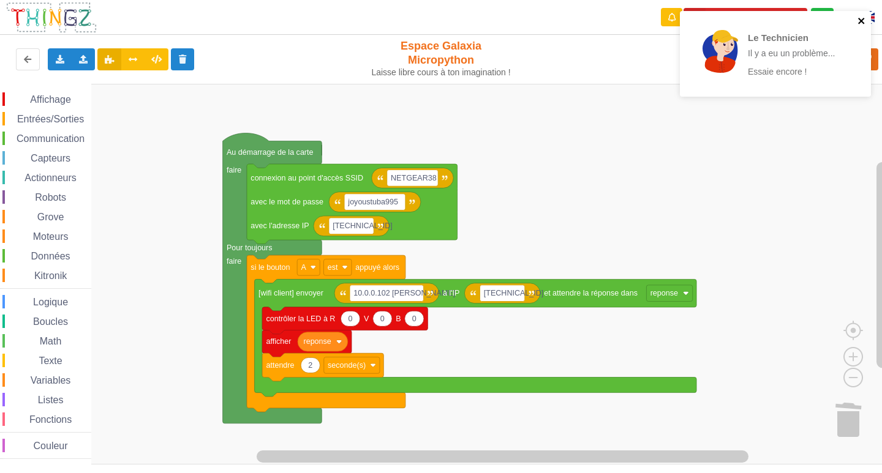
click at [863, 25] on icon "close" at bounding box center [861, 21] width 9 height 10
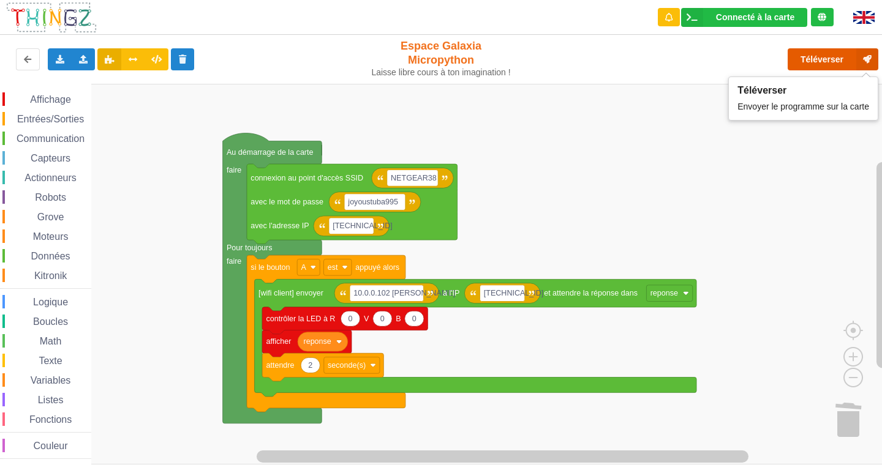
click at [827, 56] on button "Téléverser" at bounding box center [832, 59] width 91 height 22
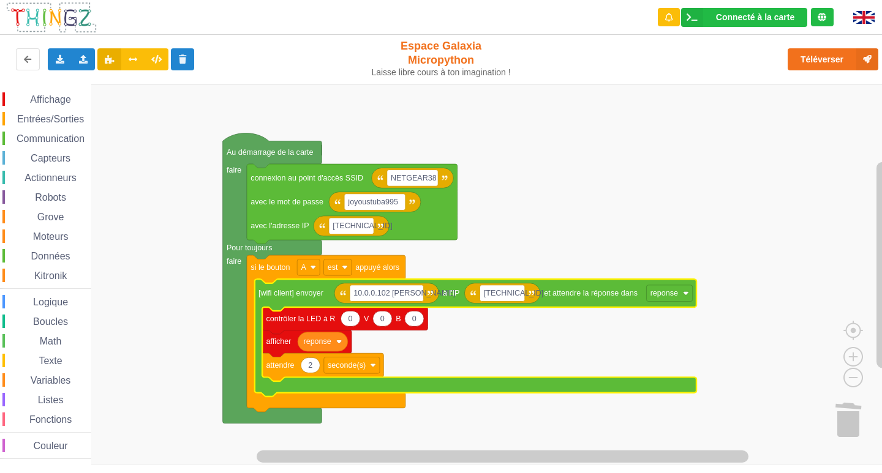
click at [566, 217] on rect "Espace de travail de Blocky" at bounding box center [445, 274] width 890 height 381
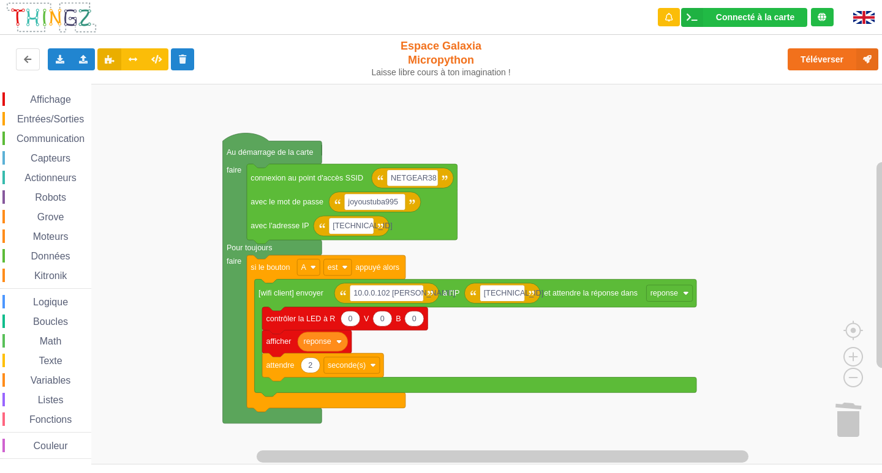
click at [675, 197] on rect "Espace de travail de Blocky" at bounding box center [445, 274] width 890 height 381
click at [856, 373] on image "Espace de travail de Blocky" at bounding box center [833, 350] width 59 height 76
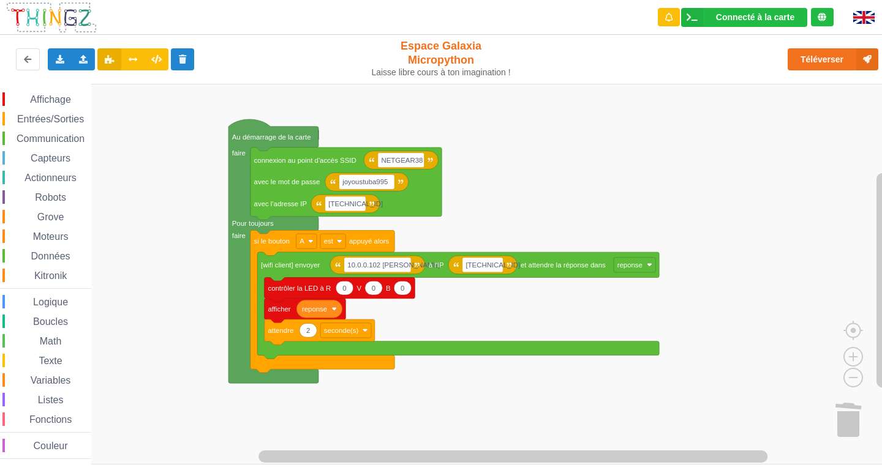
click at [675, 309] on div "Affichage Entrées/Sorties Communication Capteurs Actionneurs Robots Grove Moteu…" at bounding box center [445, 274] width 890 height 381
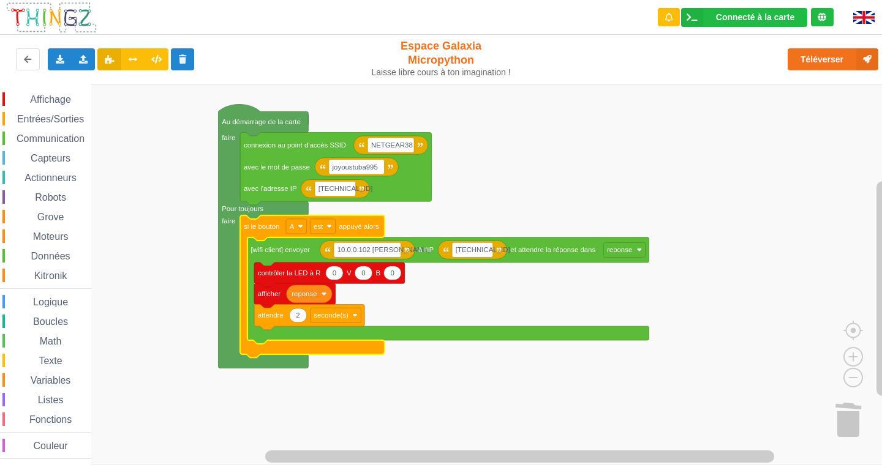
click at [111, 236] on div "Affichage Entrées/Sorties Communication Capteurs Actionneurs Robots Grove Moteu…" at bounding box center [445, 274] width 890 height 381
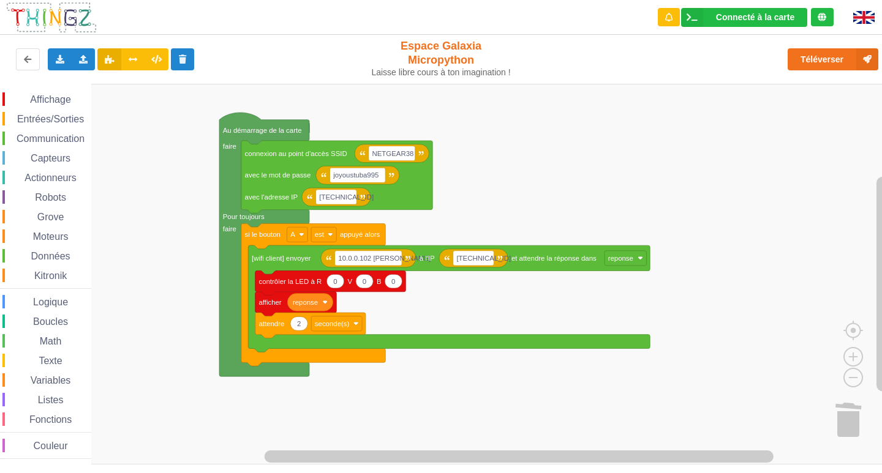
click at [205, 107] on div "Affichage Entrées/Sorties Communication Capteurs Actionneurs Robots Grove Moteu…" at bounding box center [445, 274] width 890 height 381
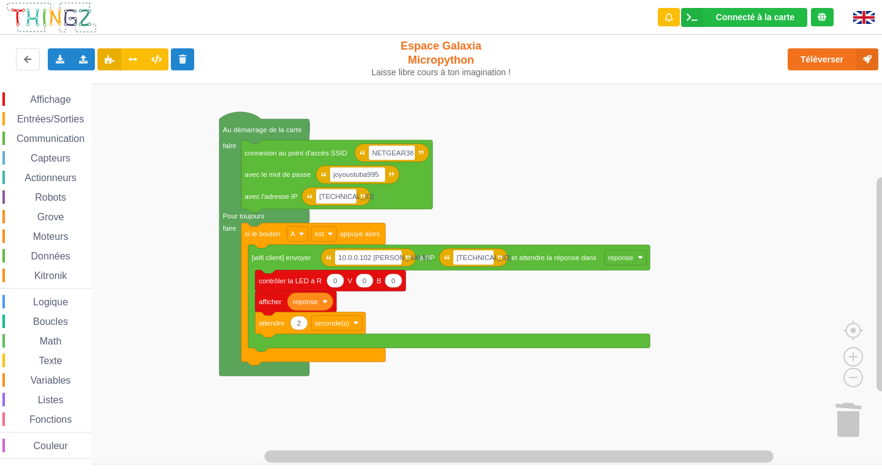
click at [119, 364] on rect "Espace de travail de Blocky" at bounding box center [445, 274] width 890 height 381
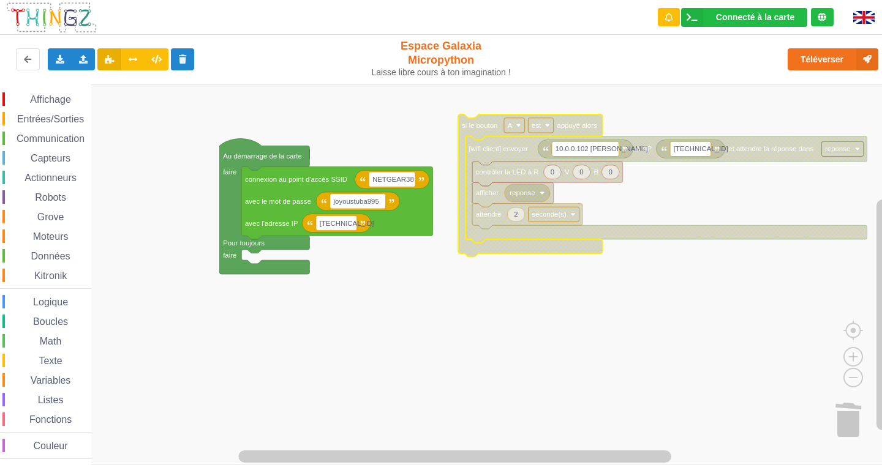
click at [7, 116] on span "Espace de travail de Blocky" at bounding box center [11, 120] width 10 height 10
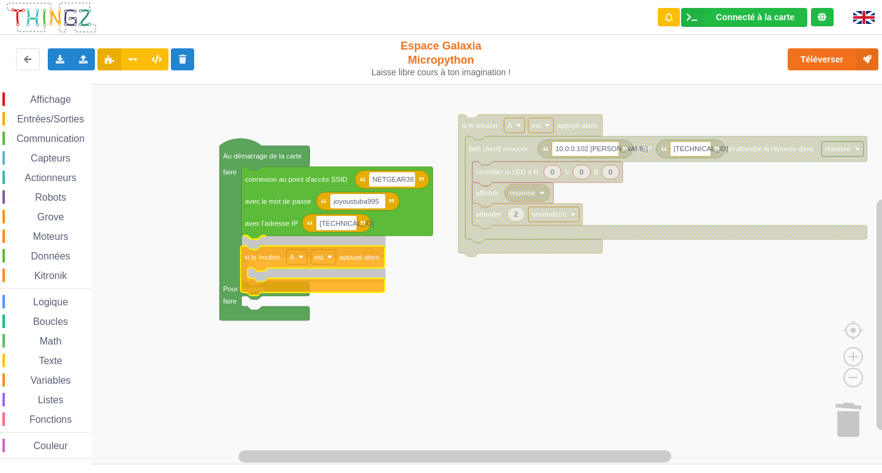
click at [256, 266] on div "Affichage Entrées/Sorties Communication Capteurs Actionneurs Robots Grove Moteu…" at bounding box center [445, 274] width 890 height 381
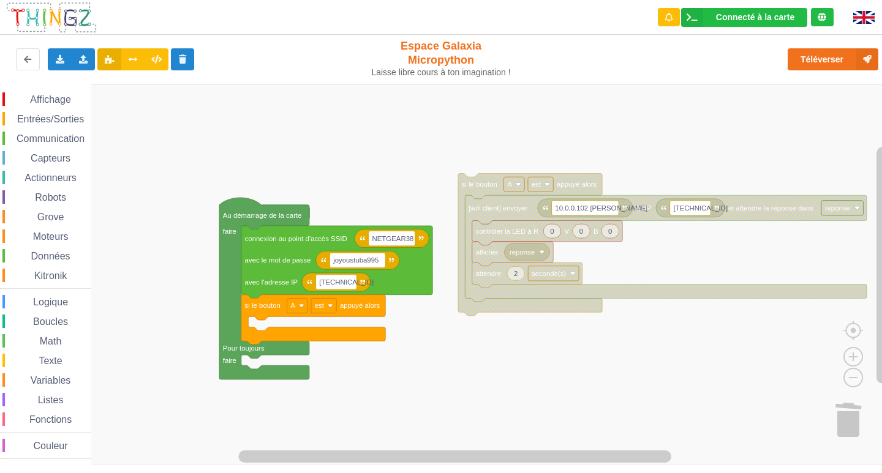
click at [256, 325] on div "Affichage Entrées/Sorties Communication Capteurs Actionneurs Robots Grove Moteu…" at bounding box center [445, 274] width 890 height 381
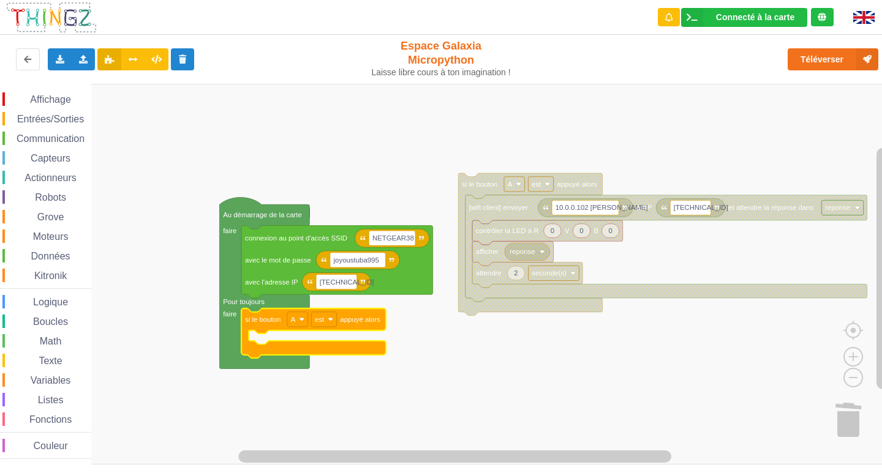
click at [41, 137] on span "Communication" at bounding box center [51, 138] width 72 height 10
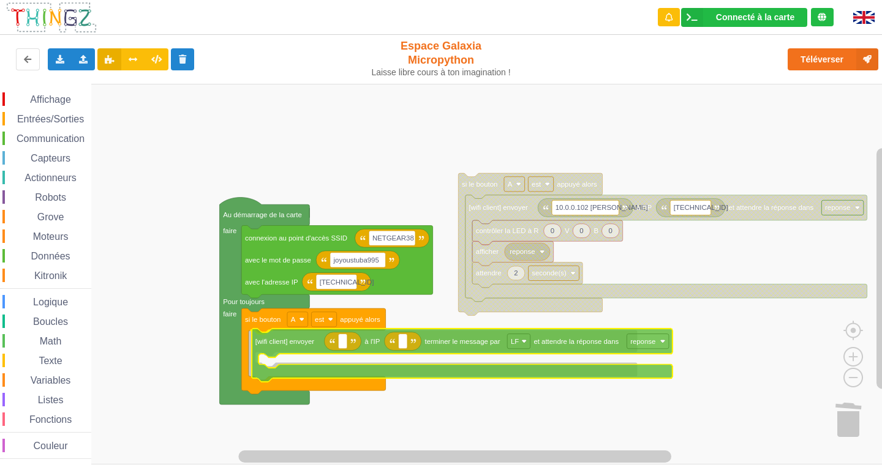
click at [289, 346] on div "Affichage Entrées/Sorties Communication Capteurs Actionneurs Robots Grove Moteu…" at bounding box center [445, 274] width 890 height 381
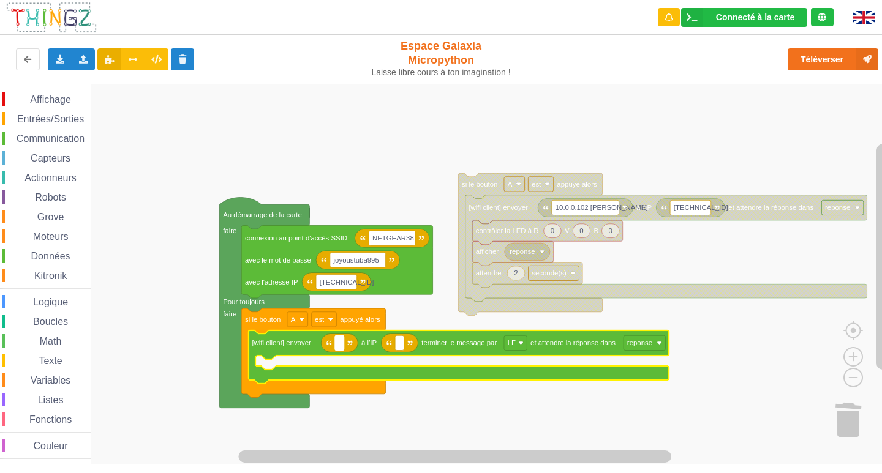
click at [341, 344] on rect "Espace de travail de Blocky" at bounding box center [339, 343] width 9 height 15
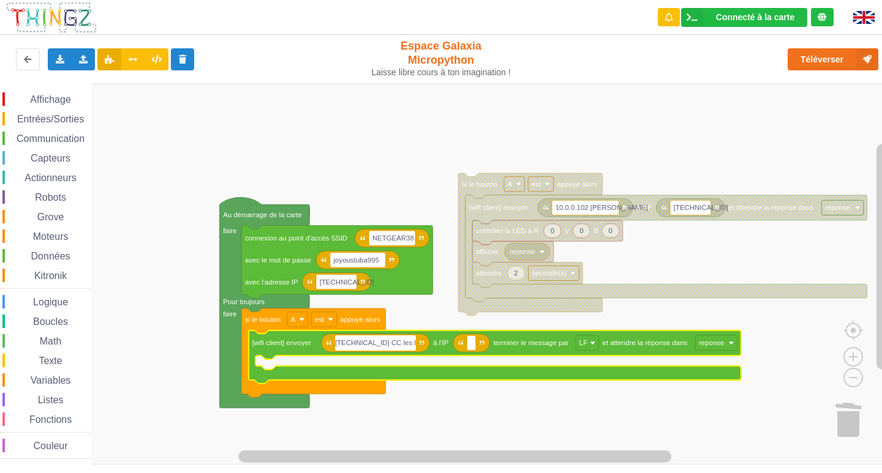
type input "[TECHNICAL_ID] CC les loulou"
click at [476, 343] on text "Espace de travail de Blocky" at bounding box center [476, 342] width 2 height 7
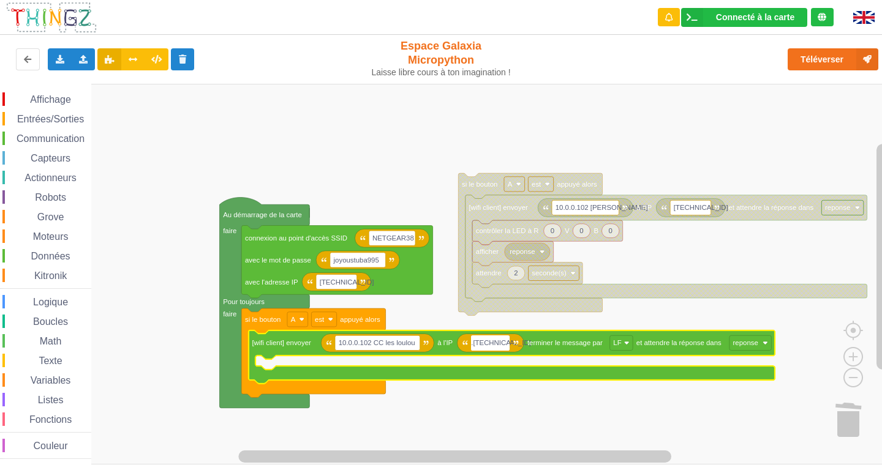
type input ".[TECHNICAL_ID]"
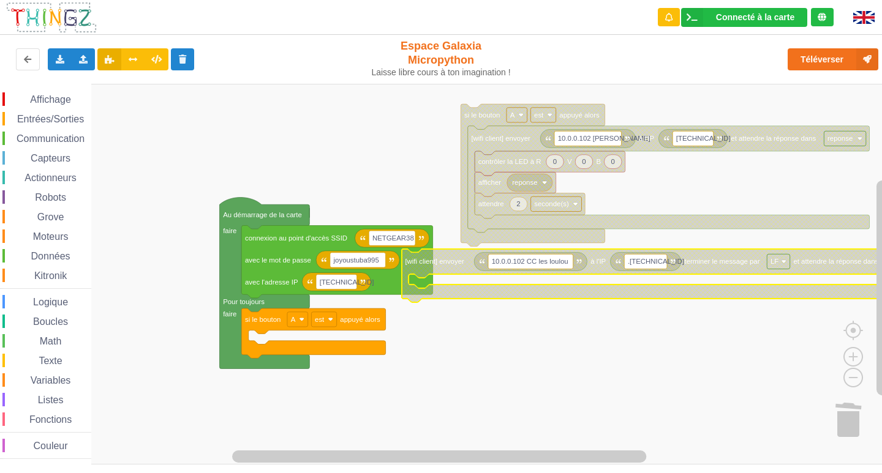
click at [35, 140] on span "Communication" at bounding box center [51, 138] width 72 height 10
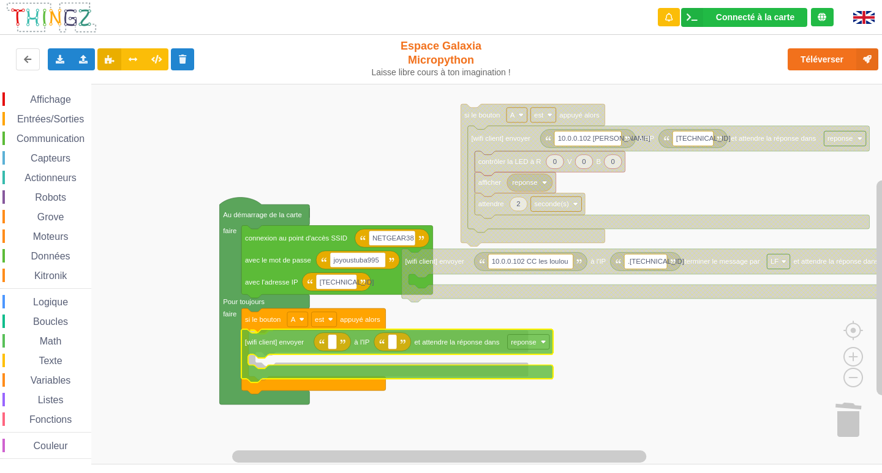
click at [261, 342] on div "Affichage Entrées/Sorties Communication Capteurs Actionneurs Robots Grove Moteu…" at bounding box center [445, 274] width 890 height 381
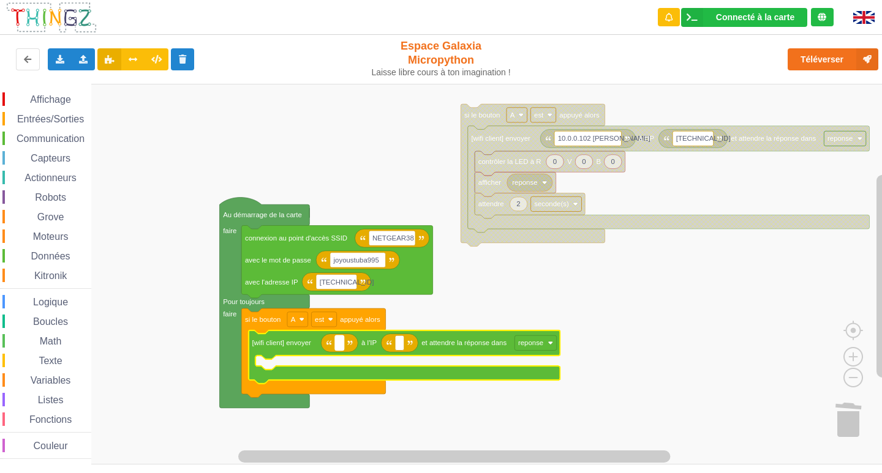
click at [342, 344] on rect "Espace de travail de Blocky" at bounding box center [339, 343] width 9 height 15
type input "[TECHNICAL_ID]"
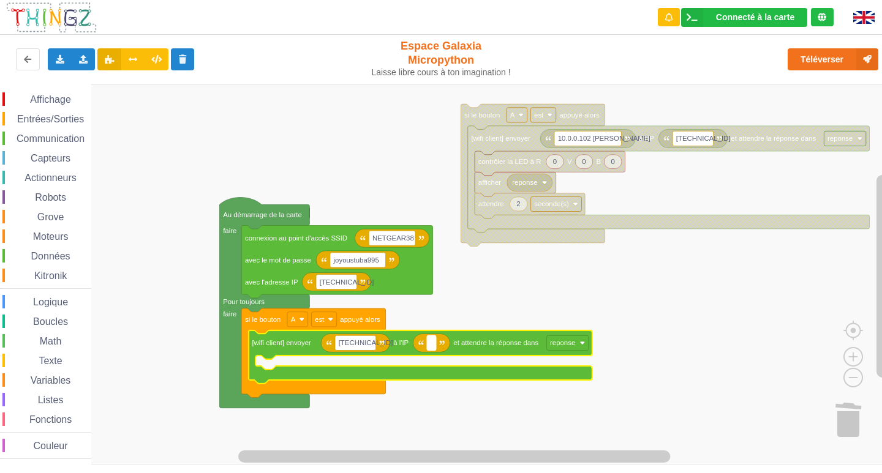
click at [430, 342] on rect "Espace de travail de Blocky" at bounding box center [431, 343] width 9 height 15
type input ".[TECHNICAL_ID]"
click at [13, 88] on div "Affichage Entrées/Sorties Communication Capteurs Actionneurs Robots Grove Moteu…" at bounding box center [45, 274] width 91 height 381
click at [28, 100] on span "Espace de travail de Blocky" at bounding box center [23, 100] width 10 height 10
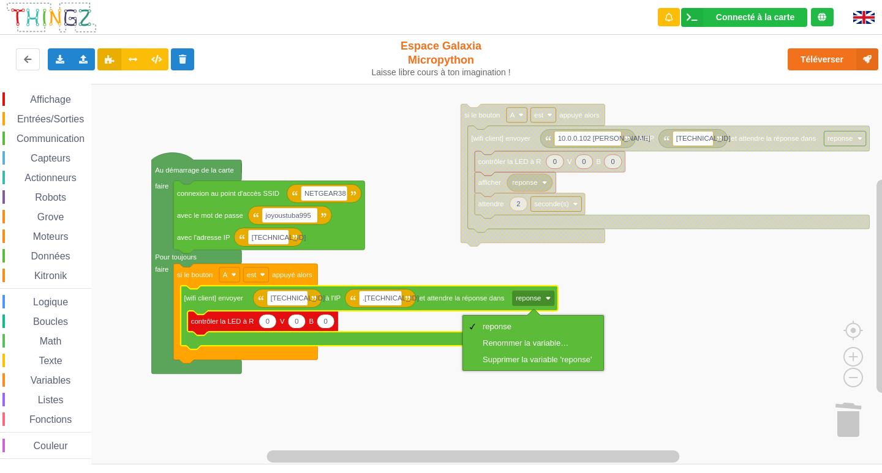
click at [687, 307] on rect "Espace de travail de Blocky" at bounding box center [445, 274] width 890 height 381
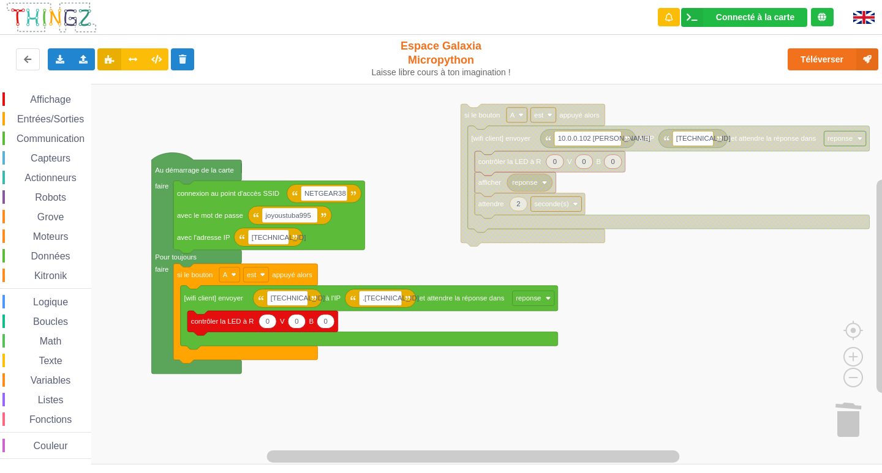
click at [37, 136] on span "Communication" at bounding box center [51, 138] width 72 height 10
click at [785, 262] on rect "Espace de travail de Blocky" at bounding box center [445, 274] width 890 height 381
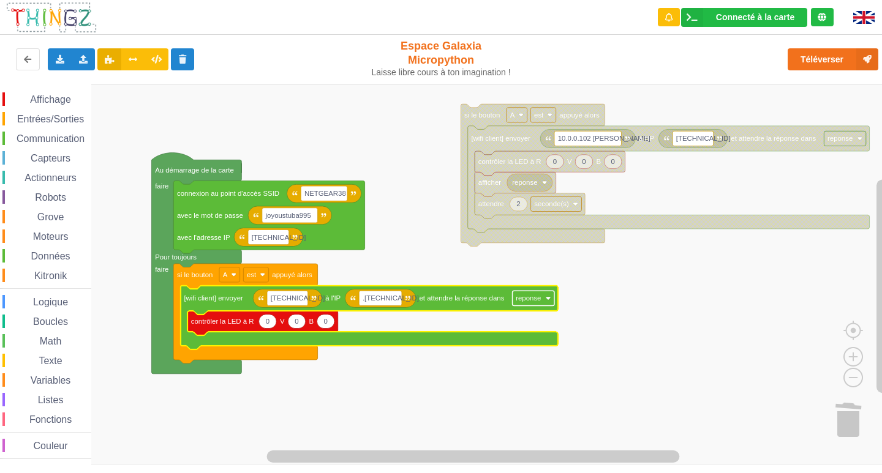
click at [541, 300] on rect "Espace de travail de Blocky" at bounding box center [533, 298] width 42 height 15
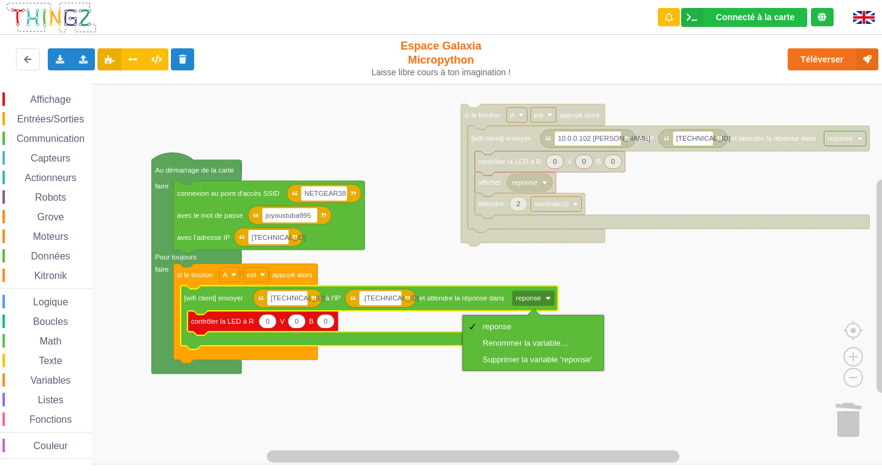
click at [433, 239] on rect "Espace de travail de Blocky" at bounding box center [445, 274] width 890 height 381
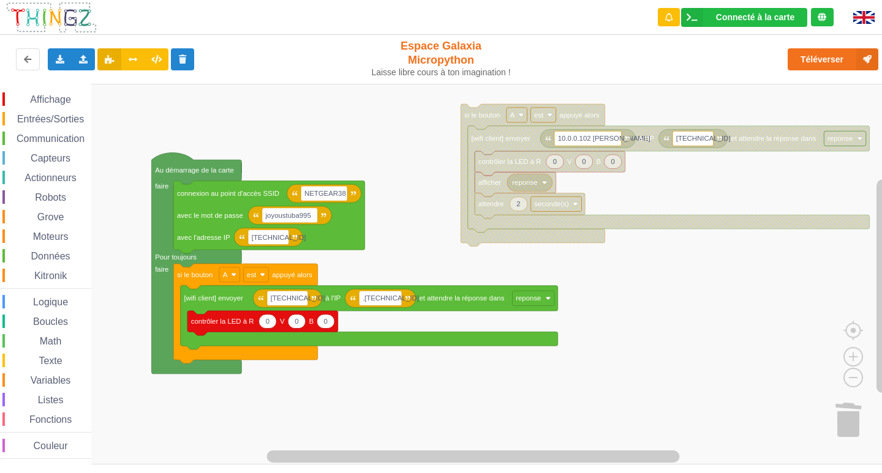
click at [34, 104] on span "Affichage" at bounding box center [50, 99] width 44 height 10
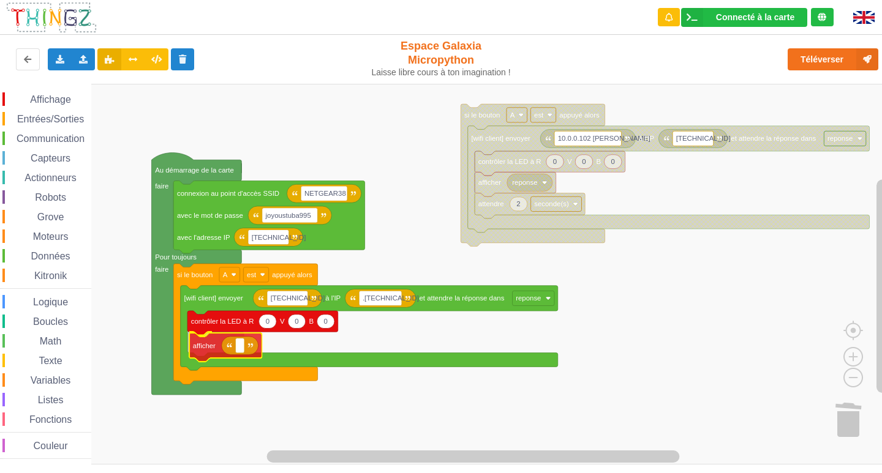
click at [211, 347] on div "Affichage Entrées/Sorties Communication Capteurs Actionneurs Robots Grove Moteu…" at bounding box center [445, 274] width 890 height 381
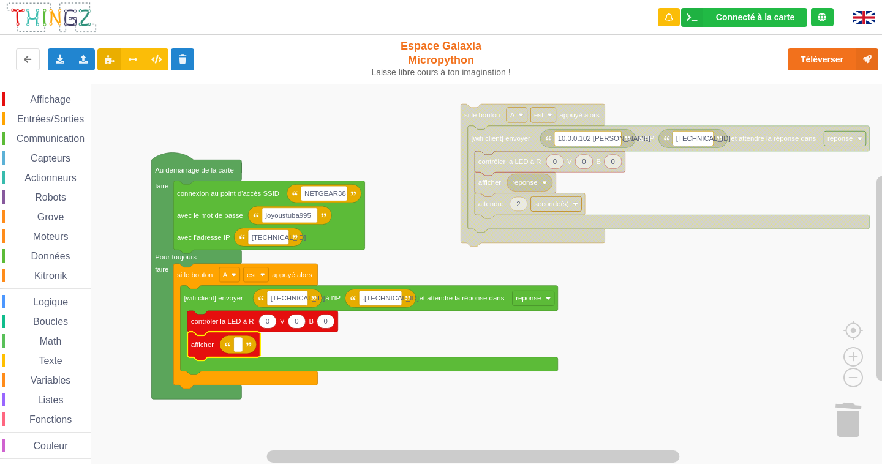
click at [47, 379] on span "Variables" at bounding box center [51, 380] width 44 height 10
click at [242, 355] on div "Affichage Entrées/Sorties Communication Capteurs Actionneurs Robots Grove Moteu…" at bounding box center [445, 274] width 890 height 381
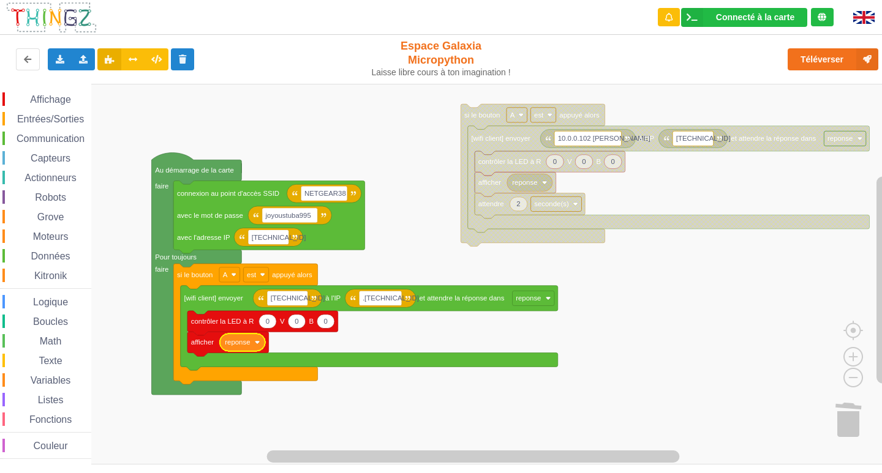
click at [37, 118] on span "Entrées/Sorties" at bounding box center [50, 119] width 70 height 10
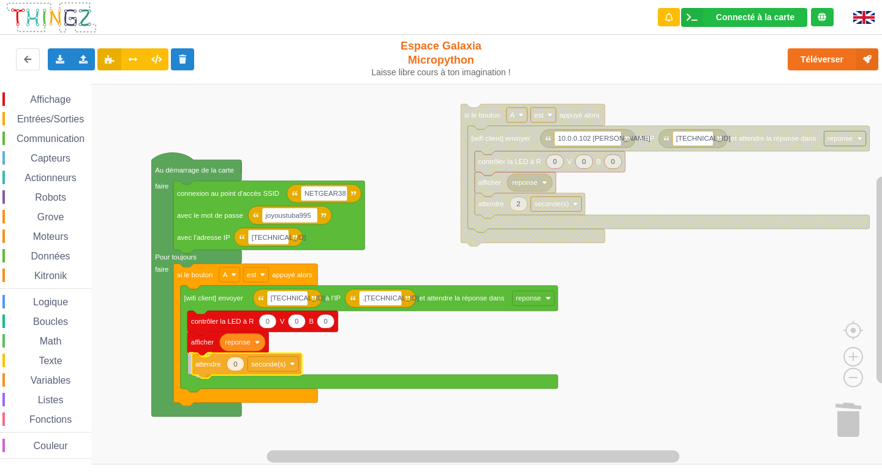
click at [201, 375] on div "Affichage Entrées/Sorties Communication Capteurs Actionneurs Robots Grove Moteu…" at bounding box center [445, 274] width 890 height 381
click at [230, 364] on text "0" at bounding box center [231, 363] width 4 height 7
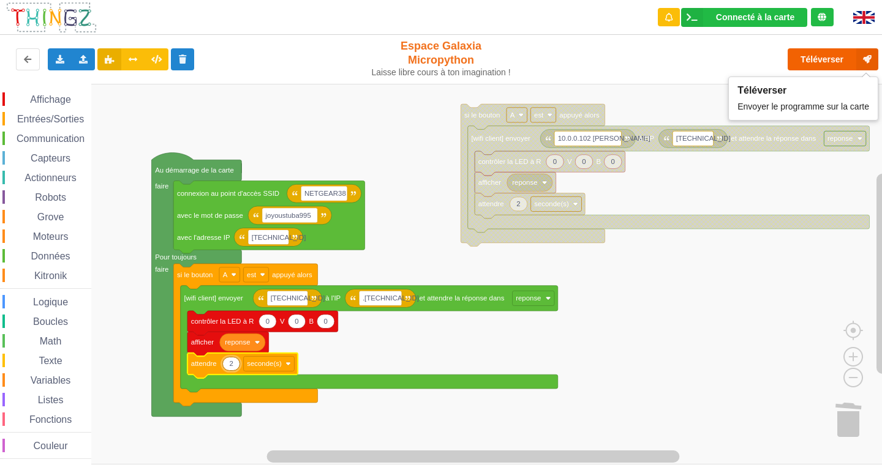
type input "2"
click at [792, 54] on button "Téléverser" at bounding box center [832, 59] width 91 height 22
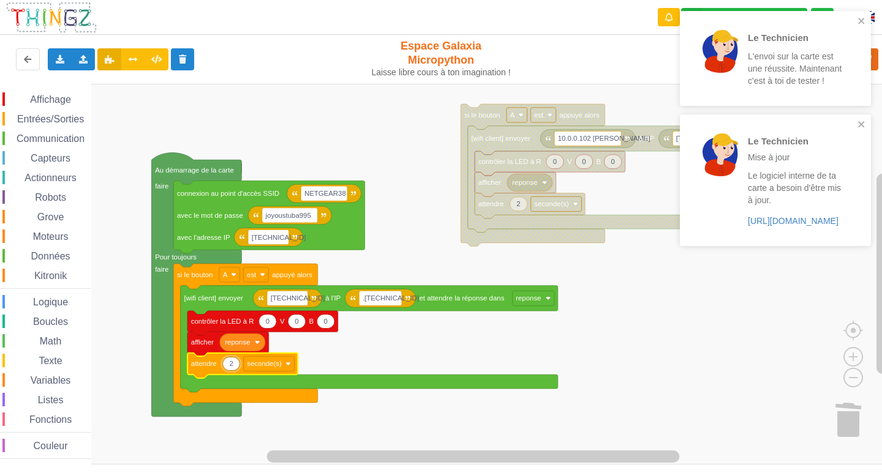
click at [869, 20] on div "Le Technicien L'envoi sur la carte est une réussite. Maintenant c'est à toi de …" at bounding box center [775, 58] width 191 height 95
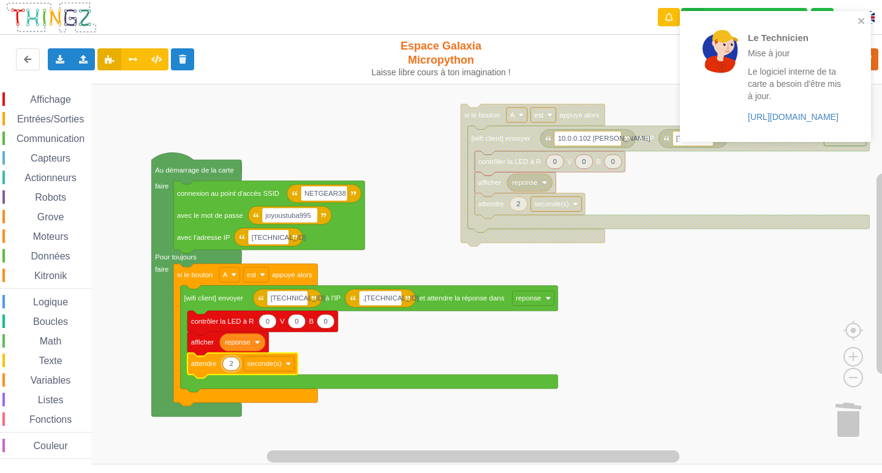
click at [852, 15] on div "Le Technicien Mise à jour Le logiciel interne de ta carte a besoin d'être mis à…" at bounding box center [775, 76] width 191 height 131
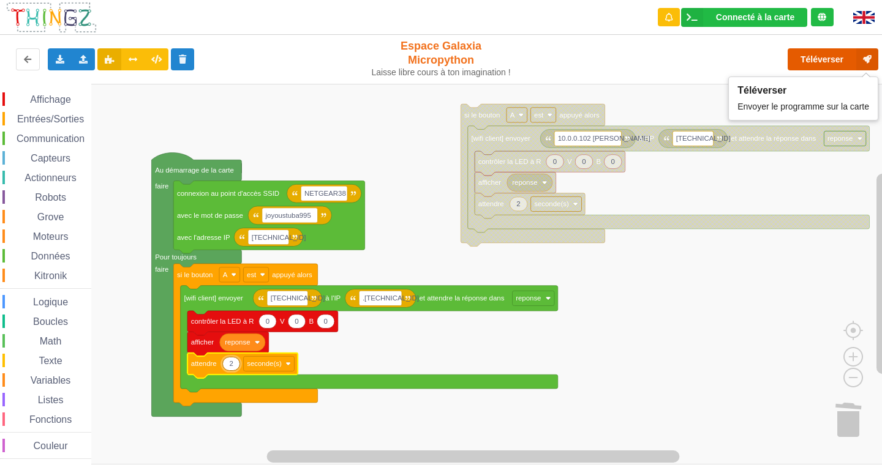
click at [822, 66] on button "Téléverser" at bounding box center [832, 59] width 91 height 22
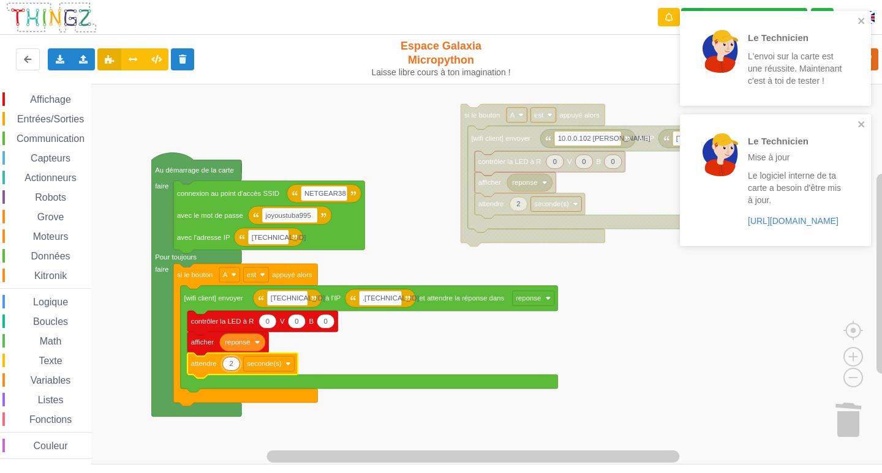
click at [866, 24] on div "Le Technicien L'envoi sur la carte est une réussite. Maintenant c'est à toi de …" at bounding box center [775, 58] width 191 height 95
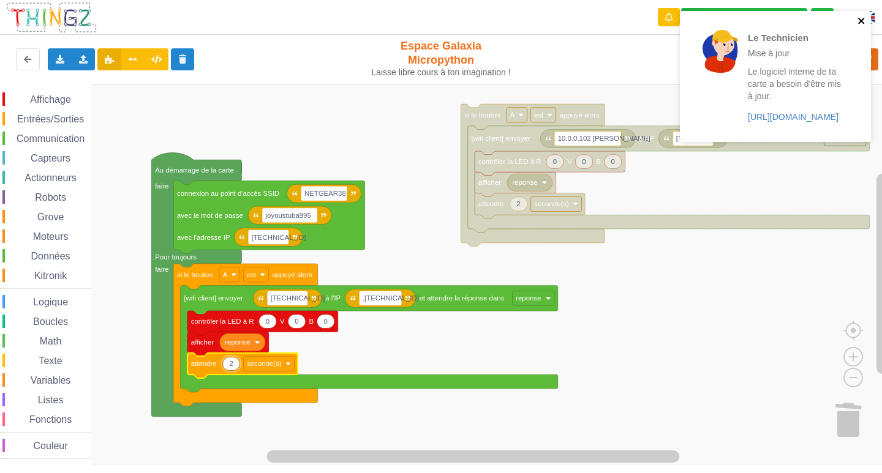
click at [860, 24] on icon "close" at bounding box center [861, 21] width 9 height 10
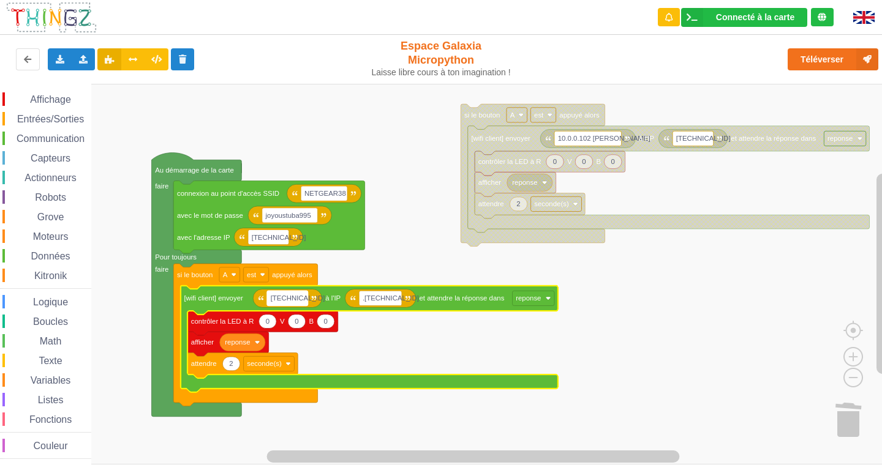
click at [299, 298] on text "[TECHNICAL_ID]" at bounding box center [298, 298] width 54 height 7
click at [299, 298] on input "[TECHNICAL_ID]" at bounding box center [287, 298] width 41 height 15
click at [306, 302] on input "[TECHNICAL_ID]" at bounding box center [287, 298] width 41 height 15
click at [313, 295] on input "[TECHNICAL_ID] CCles" at bounding box center [298, 298] width 62 height 15
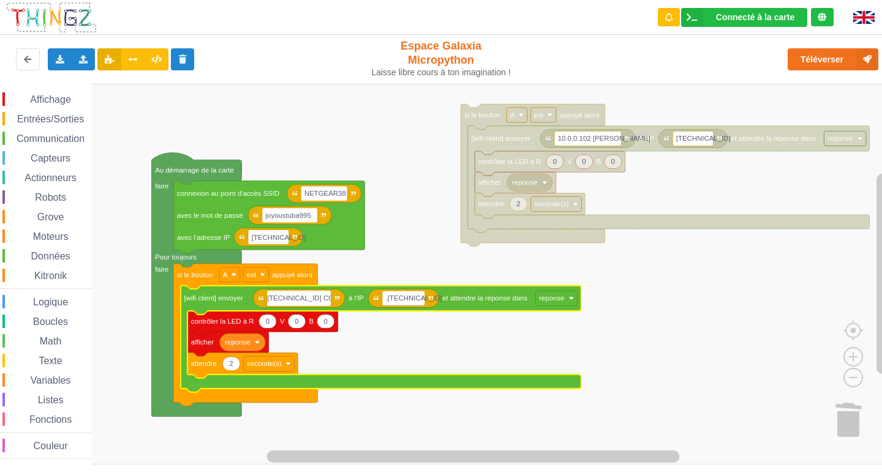
click at [325, 296] on input "[TECHNICAL_ID] CC les" at bounding box center [299, 298] width 64 height 15
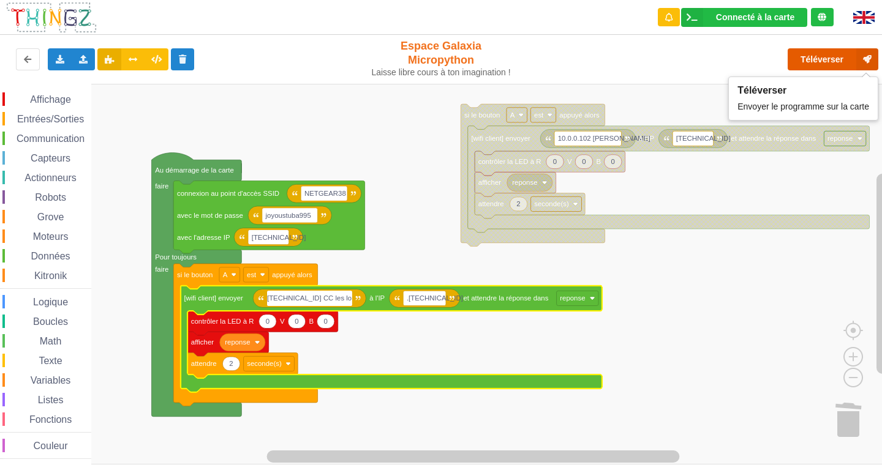
click at [808, 53] on button "Téléverser" at bounding box center [832, 59] width 91 height 22
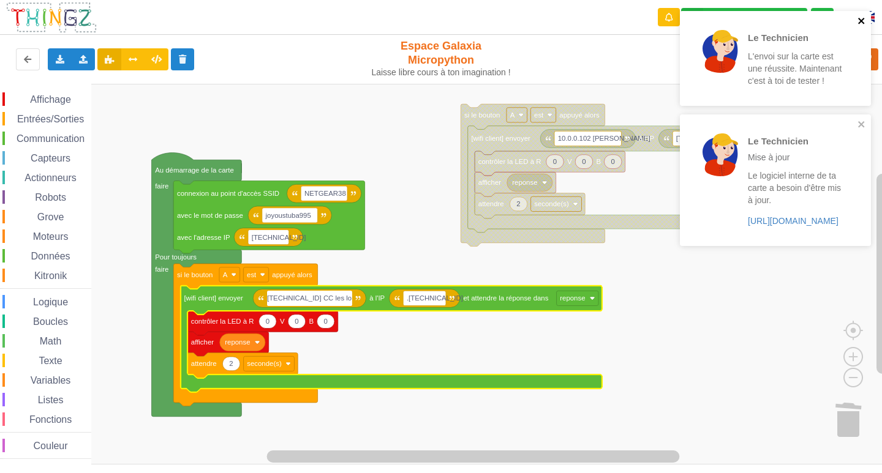
click at [860, 20] on icon "close" at bounding box center [861, 21] width 6 height 6
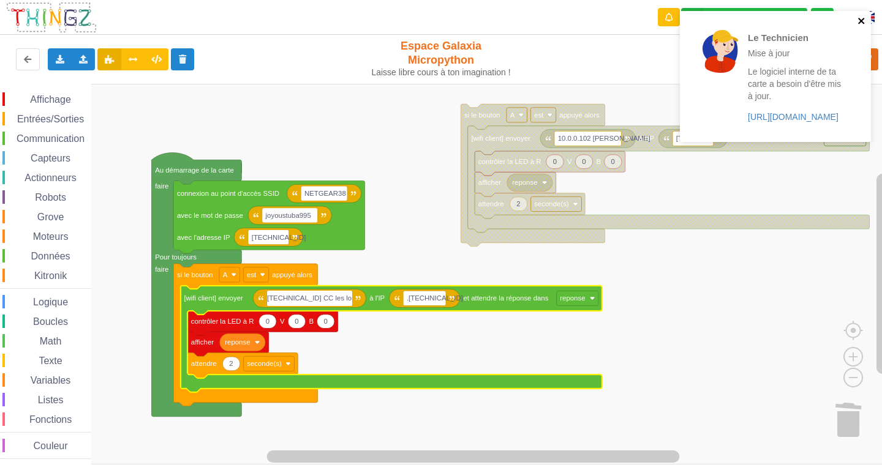
click at [863, 23] on icon "close" at bounding box center [861, 21] width 6 height 6
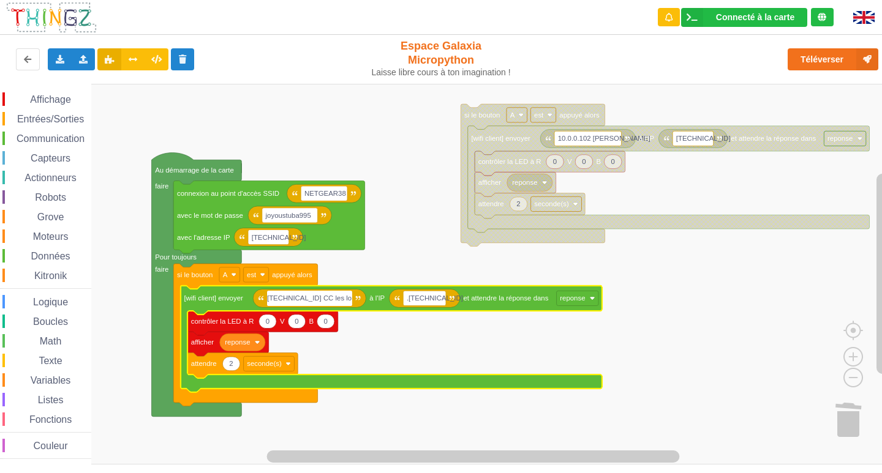
drag, startPoint x: 350, startPoint y: 296, endPoint x: 326, endPoint y: 301, distance: 23.7
click at [326, 301] on input "[TECHNICAL_ID] CC les loulou" at bounding box center [309, 298] width 85 height 15
drag, startPoint x: 326, startPoint y: 301, endPoint x: 312, endPoint y: 304, distance: 14.6
click at [312, 304] on input "[TECHNICAL_ID] CC les" at bounding box center [299, 298] width 64 height 15
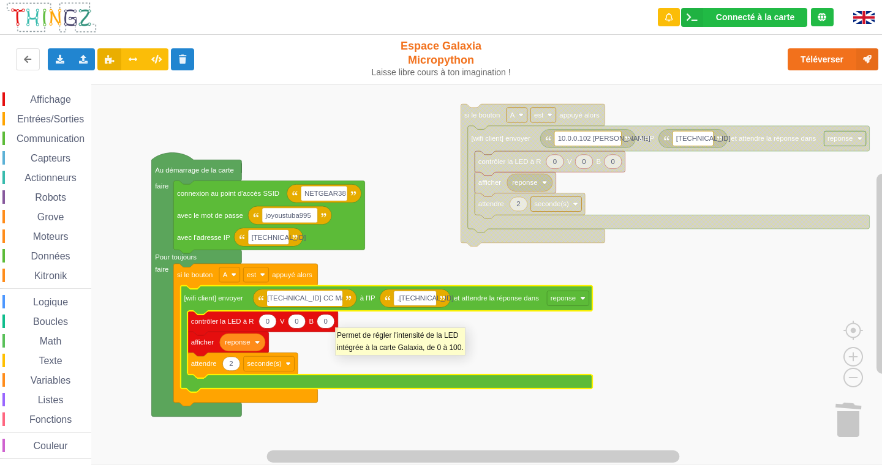
type input "[TECHNICAL_ID] CC Marjori"
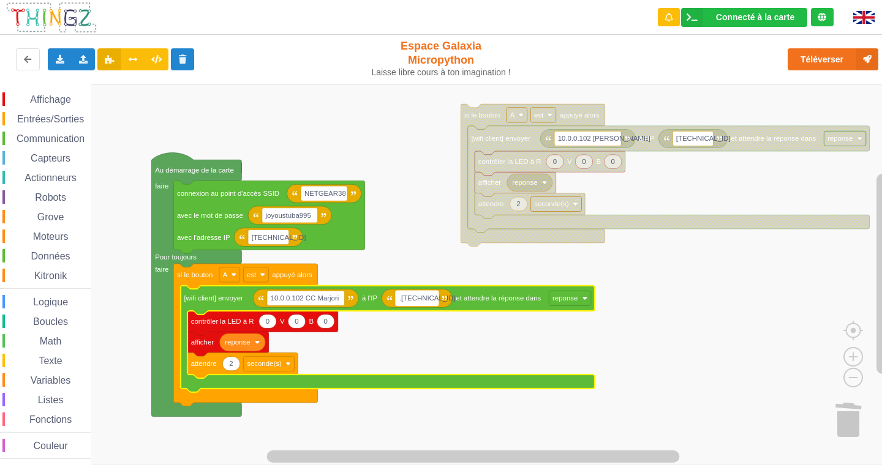
click at [434, 301] on rect "Espace de travail de Blocky" at bounding box center [417, 298] width 43 height 15
click at [434, 301] on input ".[TECHNICAL_ID]" at bounding box center [417, 298] width 43 height 15
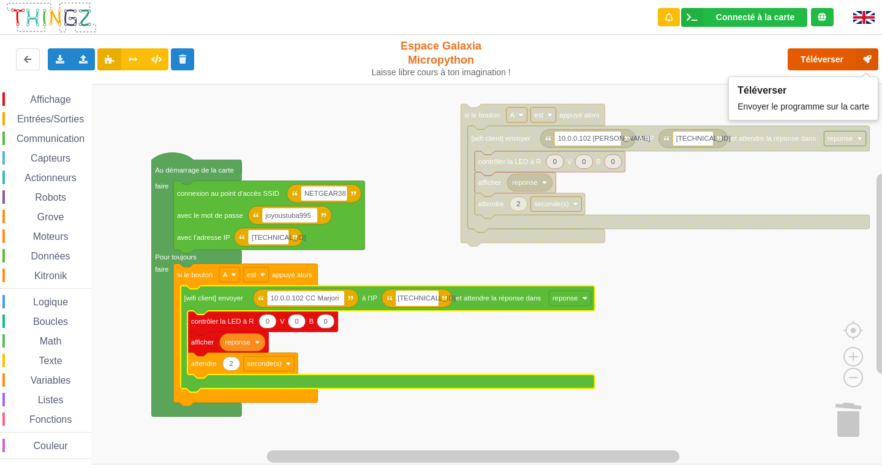
click at [806, 60] on button "Téléverser" at bounding box center [832, 59] width 91 height 22
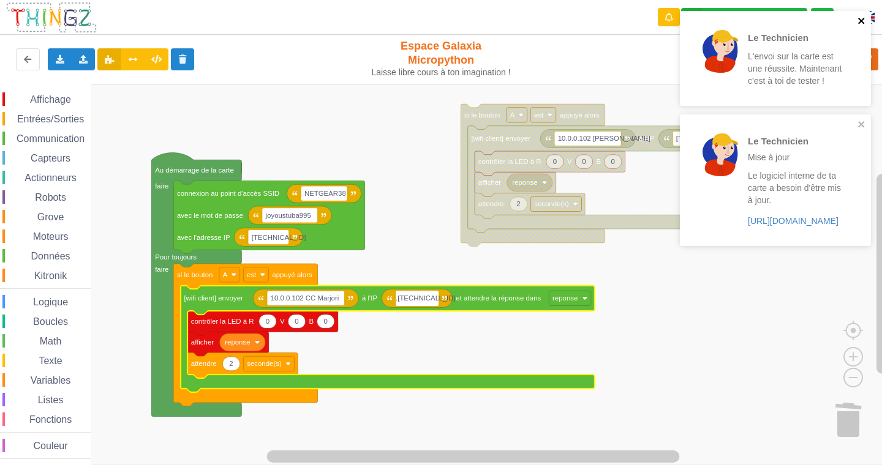
click at [862, 18] on icon "close" at bounding box center [861, 21] width 9 height 10
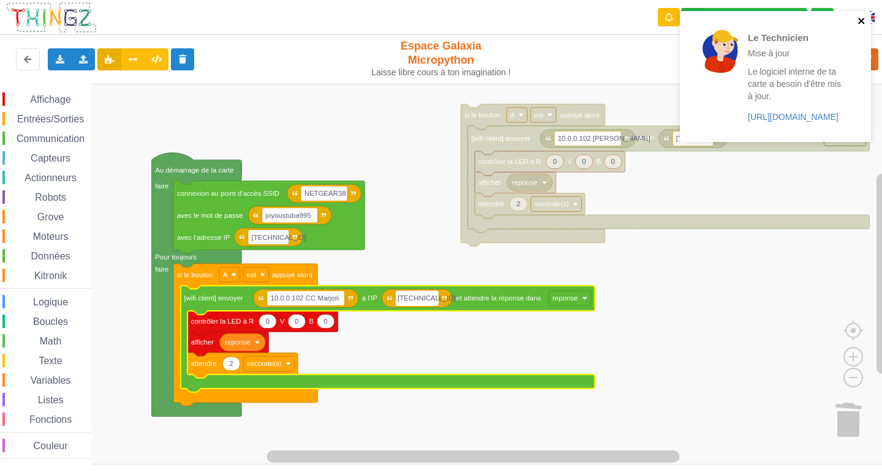
click at [862, 19] on icon "close" at bounding box center [861, 21] width 9 height 10
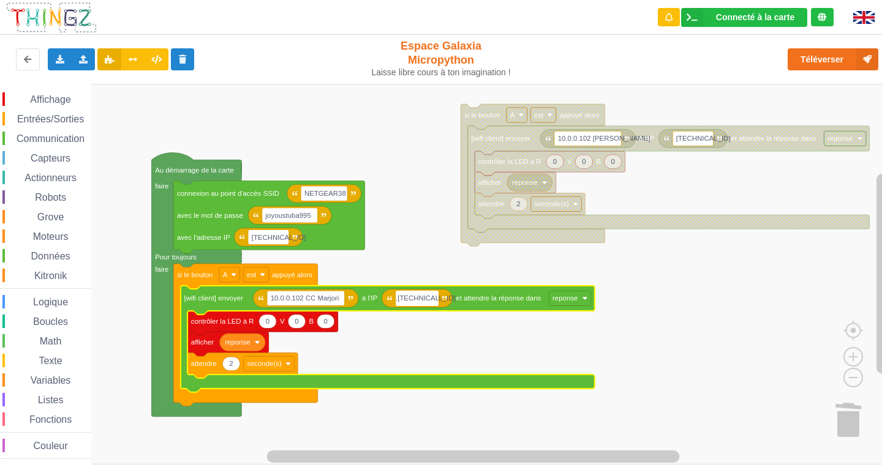
click at [403, 296] on input ".[TECHNICAL_ID]" at bounding box center [417, 298] width 43 height 15
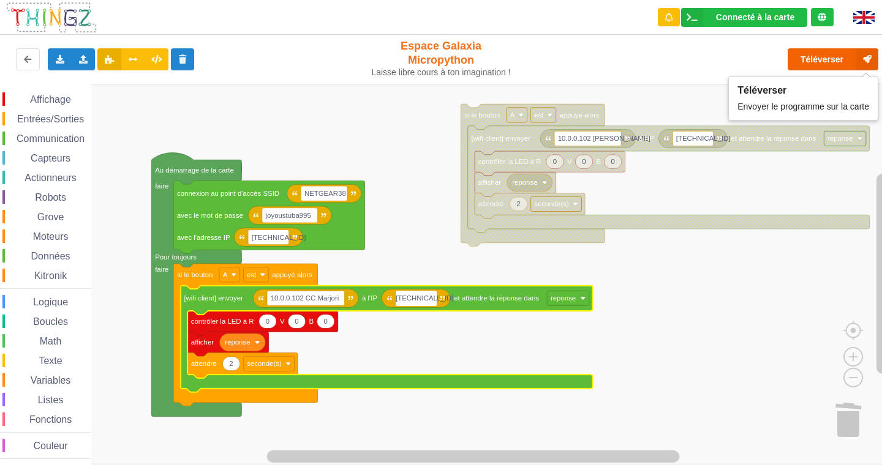
type input "[TECHNICAL_ID]"
click at [825, 62] on button "Téléverser" at bounding box center [832, 59] width 91 height 22
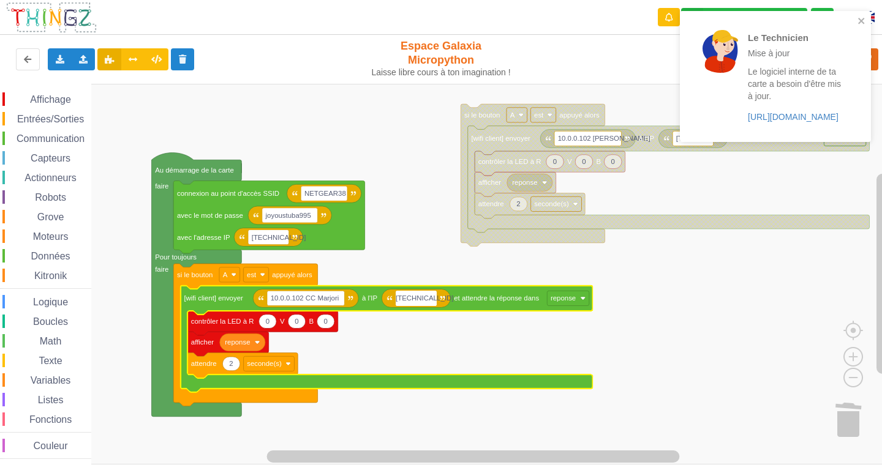
click at [855, 19] on div "Le Technicien Mise à jour Le logiciel interne de ta carte a besoin d'être mis à…" at bounding box center [771, 76] width 173 height 121
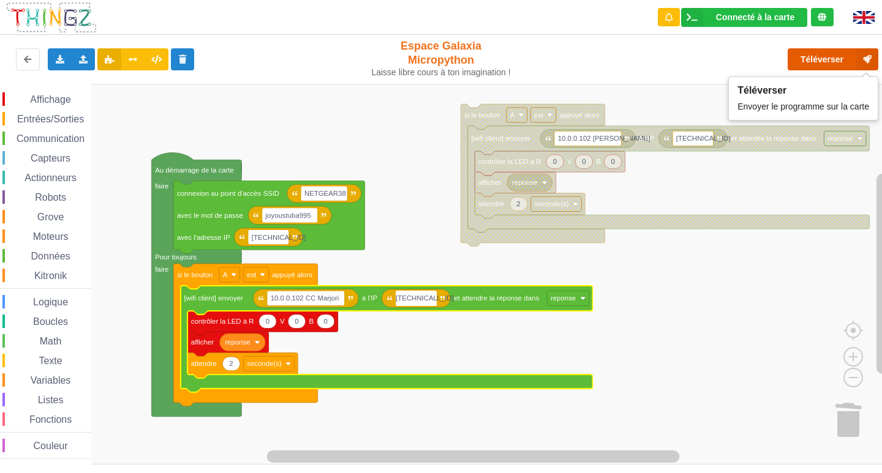
click at [841, 54] on button "Téléverser" at bounding box center [832, 59] width 91 height 22
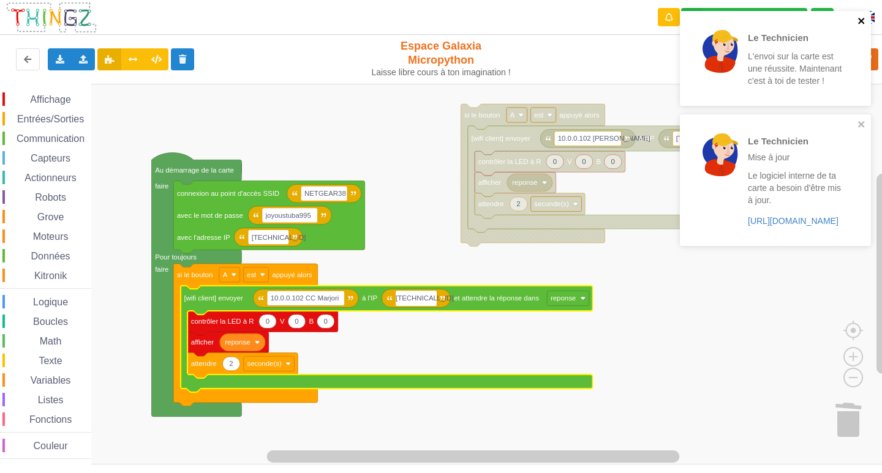
click at [863, 20] on icon "close" at bounding box center [861, 21] width 9 height 10
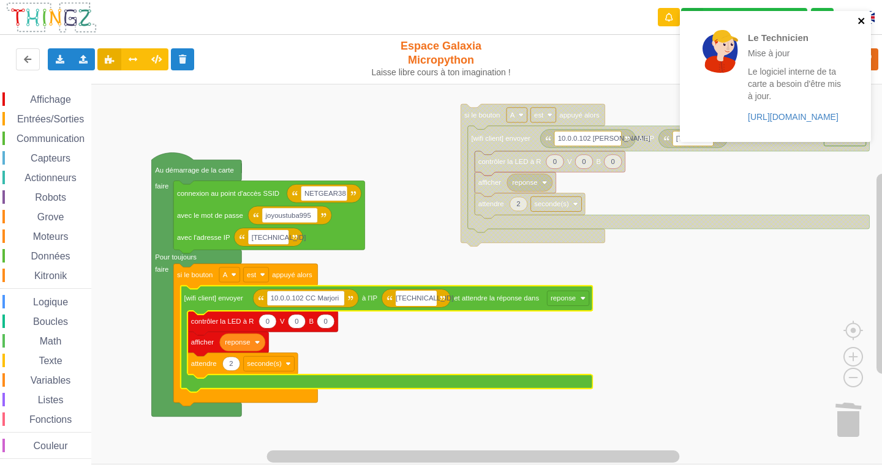
click at [860, 20] on icon "close" at bounding box center [861, 21] width 6 height 6
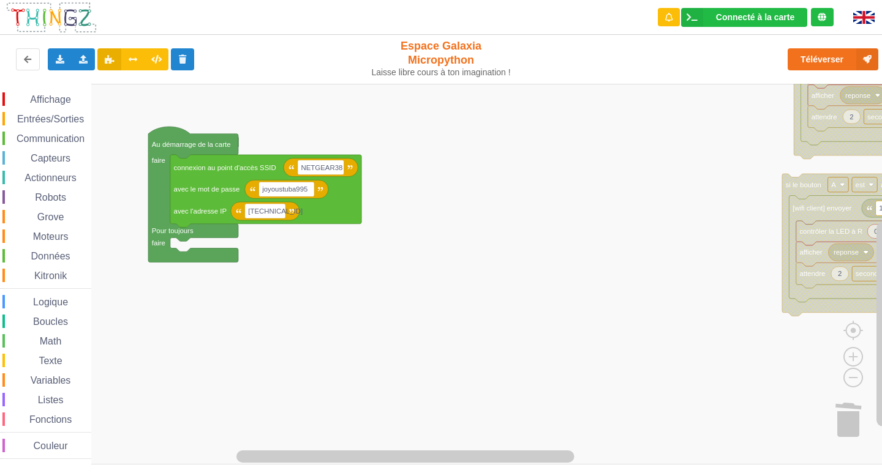
click at [667, 243] on div "Affichage Entrées/Sorties Communication Capteurs Actionneurs Robots Grove Moteu…" at bounding box center [445, 274] width 890 height 381
click at [54, 112] on div "Entrées/Sorties" at bounding box center [46, 118] width 89 height 13
click at [836, 423] on div "Affichage Entrées/Sorties Communication Capteurs Actionneurs Robots Grove Moteu…" at bounding box center [445, 274] width 890 height 381
click at [34, 124] on span "Entrées/Sorties" at bounding box center [50, 119] width 70 height 10
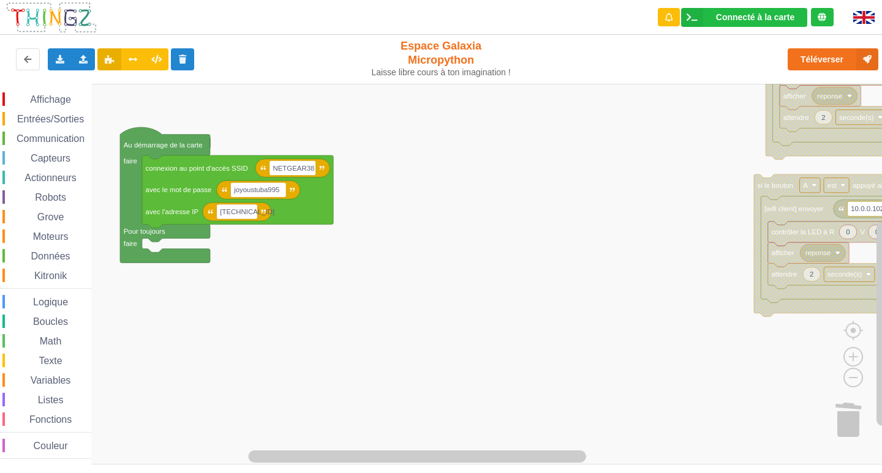
click at [575, 310] on div "Affichage Entrées/Sorties Communication Capteurs Actionneurs Robots Grove Moteu…" at bounding box center [445, 274] width 890 height 381
click at [54, 126] on div "Entrées/Sorties" at bounding box center [46, 118] width 89 height 13
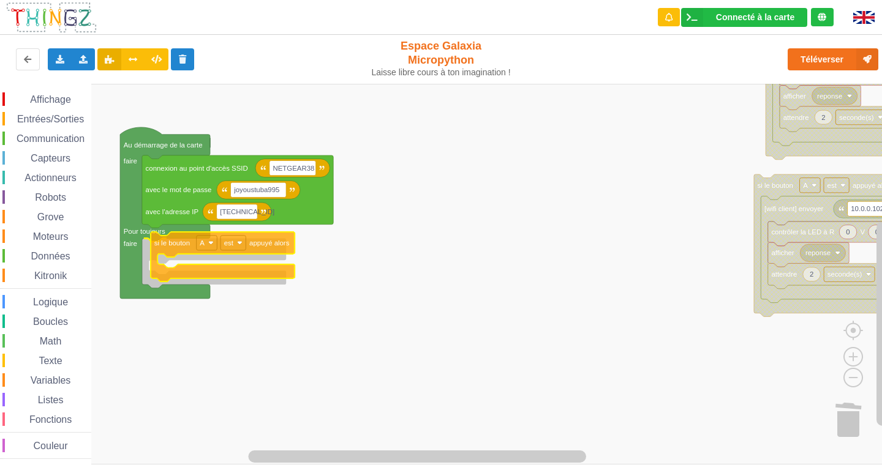
click at [159, 246] on div "Affichage Entrées/Sorties Communication Capteurs Actionneurs Robots Grove Moteu…" at bounding box center [445, 274] width 890 height 381
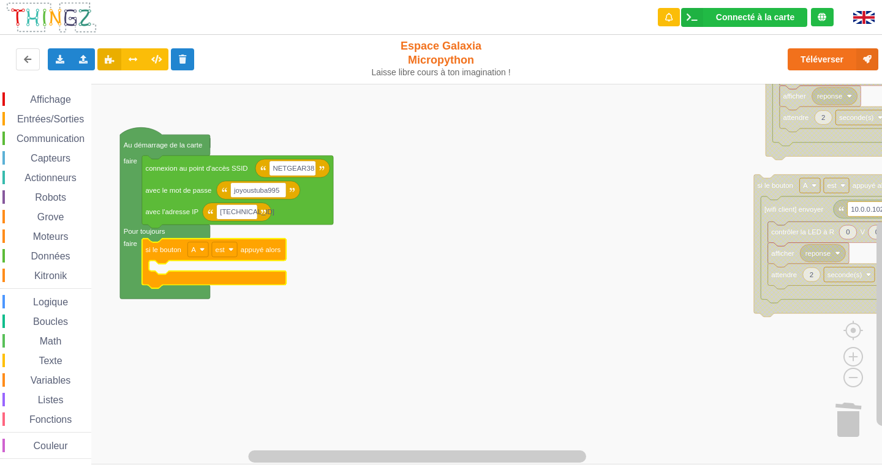
click at [37, 136] on span "Communication" at bounding box center [51, 138] width 72 height 10
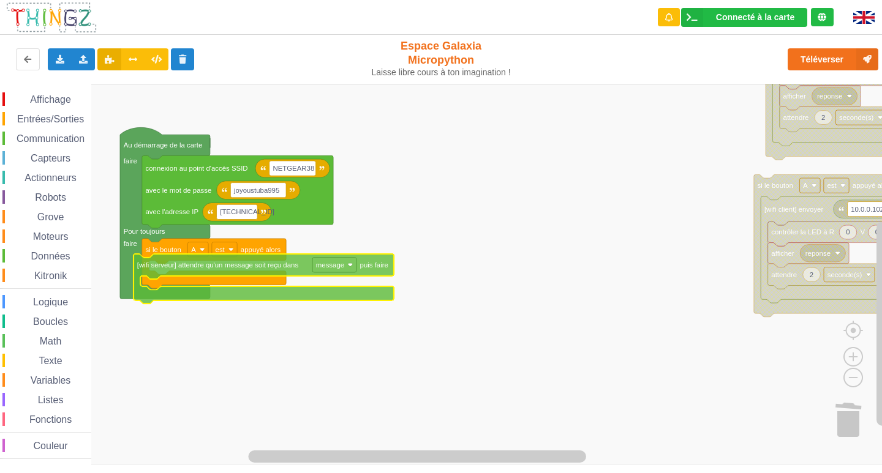
click at [184, 264] on div "Affichage Entrées/Sorties Communication Capteurs Actionneurs Robots Grove Moteu…" at bounding box center [445, 274] width 890 height 381
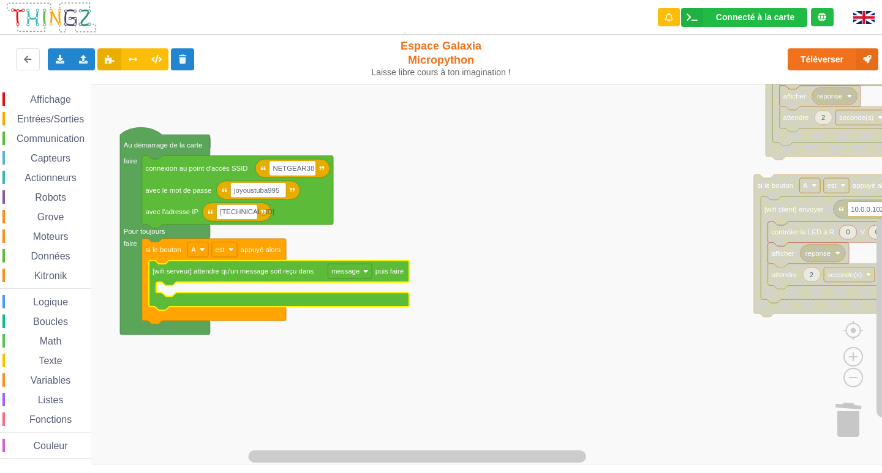
click at [31, 145] on div "Communication" at bounding box center [46, 138] width 89 height 13
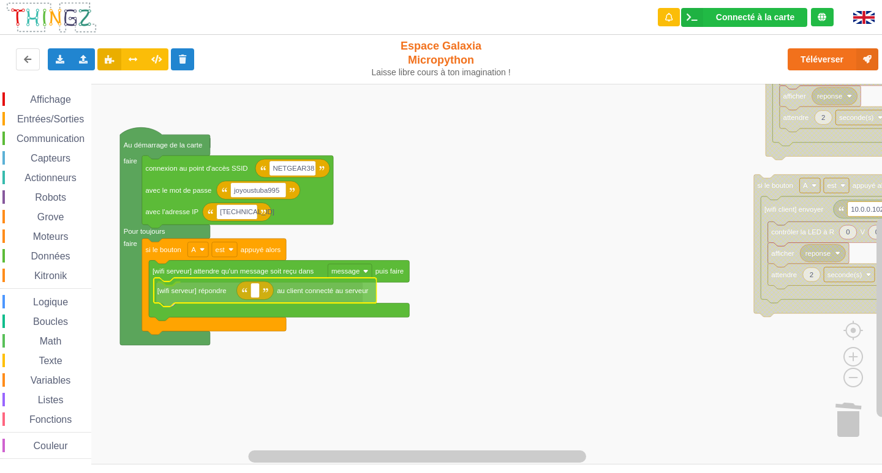
click at [202, 297] on div "Affichage Entrées/Sorties Communication Capteurs Actionneurs Robots Grove Moteu…" at bounding box center [445, 274] width 890 height 381
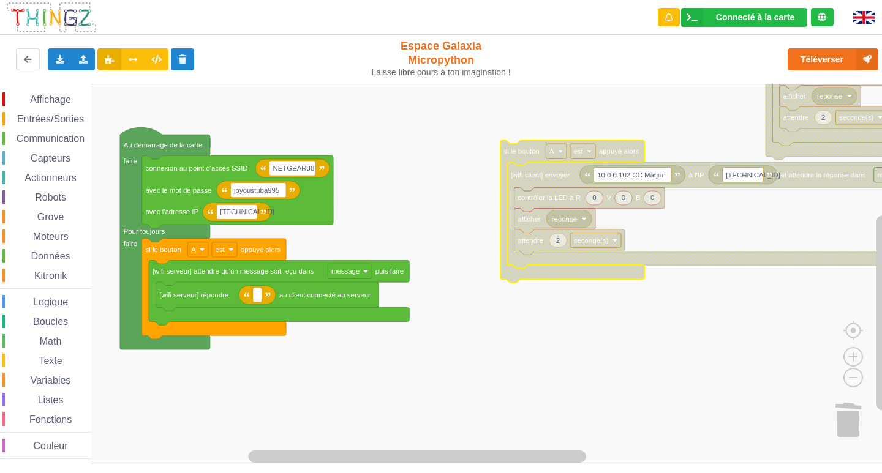
click at [48, 105] on div "Affichage" at bounding box center [46, 98] width 89 height 13
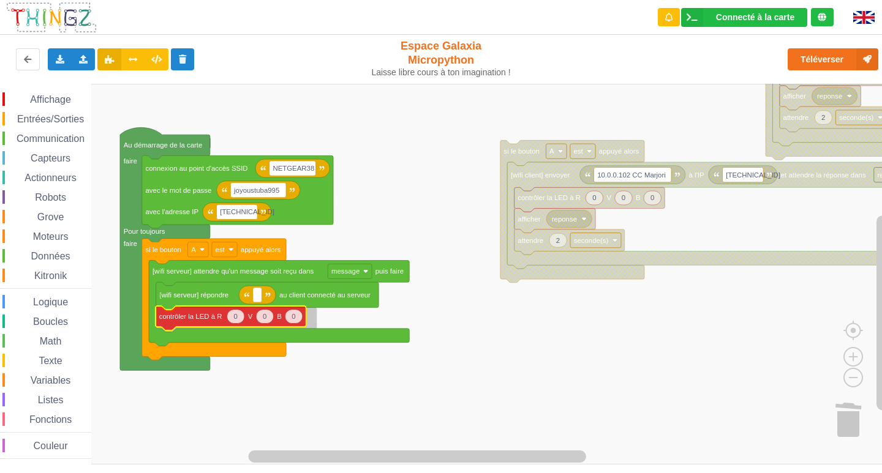
click at [159, 324] on div "Affichage Entrées/Sorties Communication Capteurs Actionneurs Robots Grove Moteu…" at bounding box center [445, 274] width 890 height 381
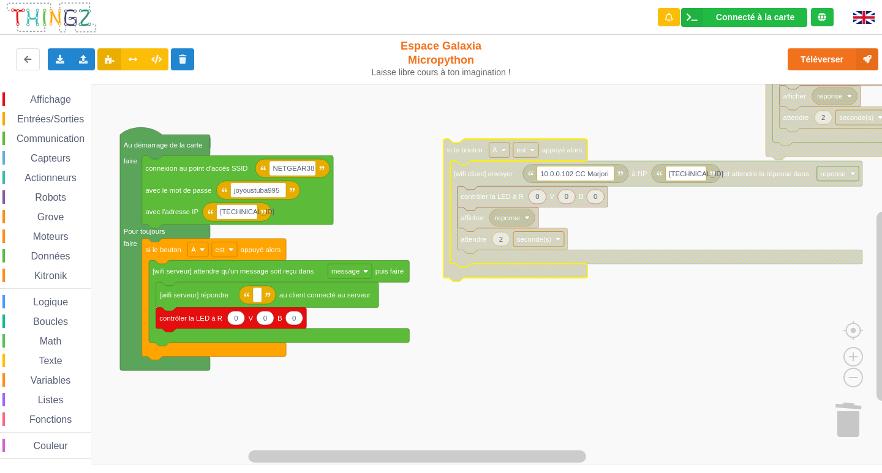
click at [75, 98] on div "Affichage" at bounding box center [46, 98] width 89 height 13
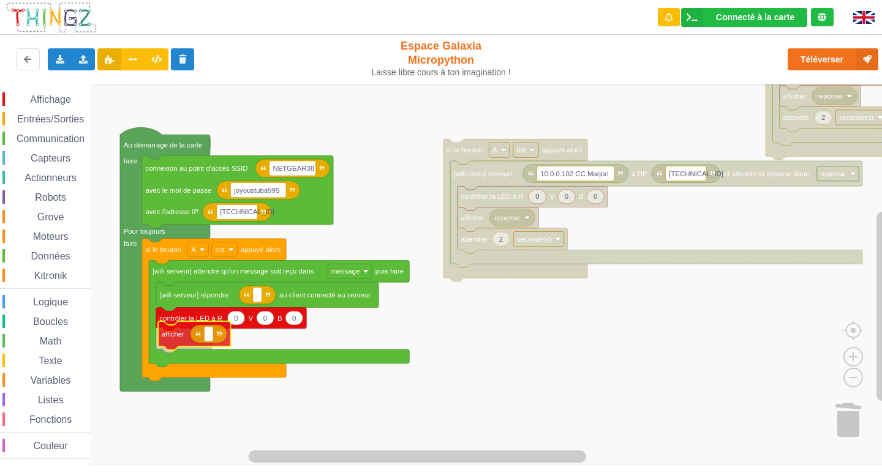
click at [169, 333] on div "Affichage Entrées/Sorties Communication Capteurs Actionneurs Robots Grove Moteu…" at bounding box center [445, 274] width 890 height 381
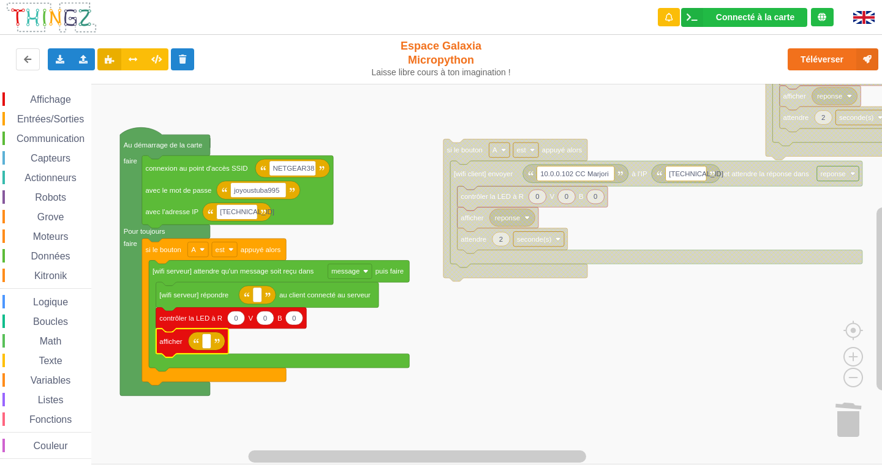
click at [32, 113] on div "Entrées/Sorties" at bounding box center [46, 118] width 89 height 13
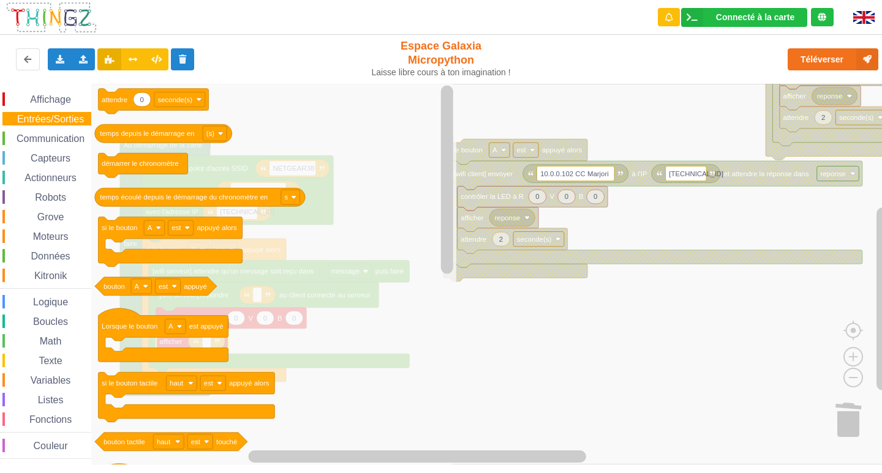
click at [22, 379] on span "Espace de travail de Blocky" at bounding box center [24, 381] width 10 height 10
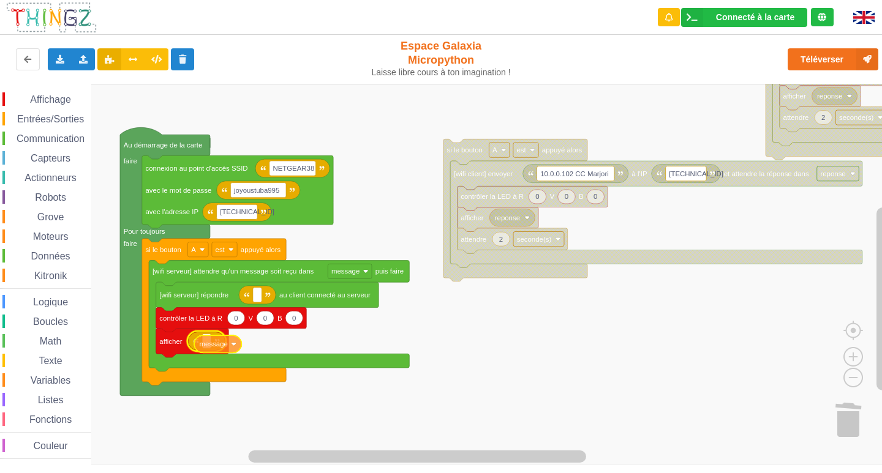
click at [212, 349] on div "Affichage Entrées/Sorties Communication Capteurs Actionneurs Robots Grove Moteu…" at bounding box center [445, 274] width 890 height 381
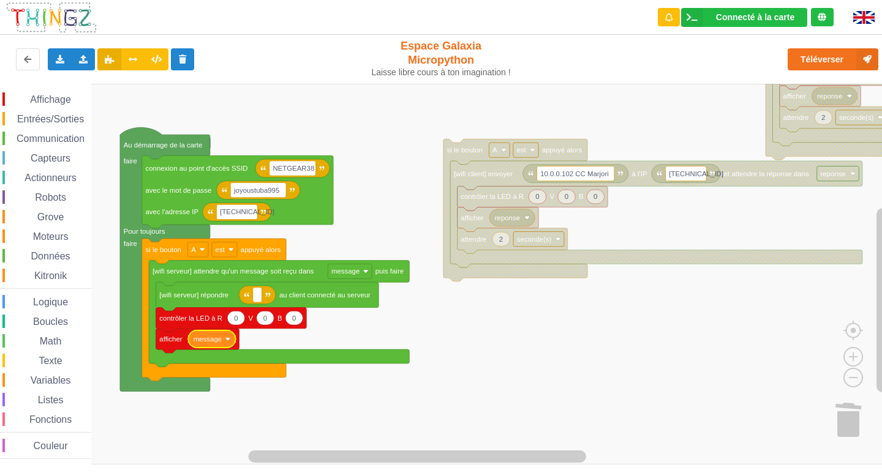
click at [34, 102] on span "Affichage" at bounding box center [50, 99] width 44 height 10
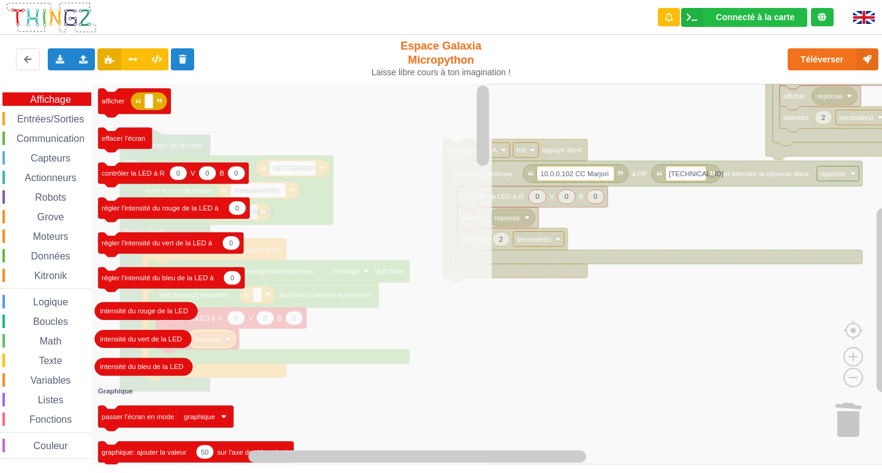
click at [550, 350] on rect "Espace de travail de Blocky" at bounding box center [445, 274] width 890 height 381
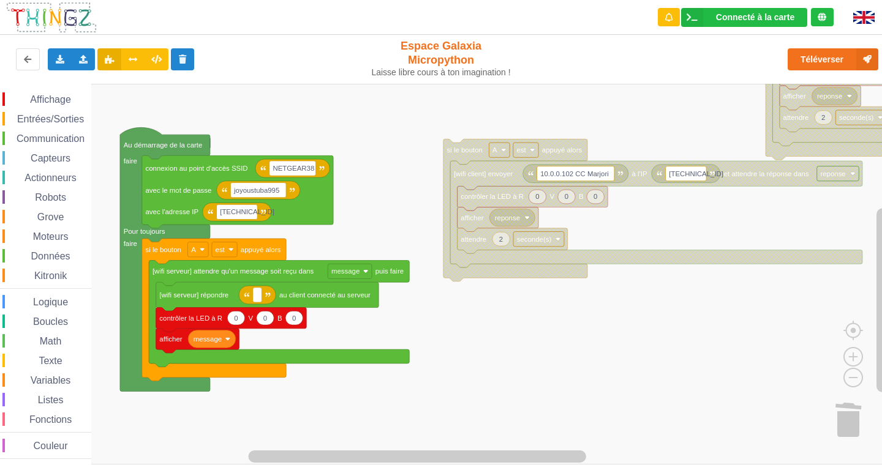
click at [20, 116] on span "Entrées/Sorties" at bounding box center [50, 119] width 70 height 10
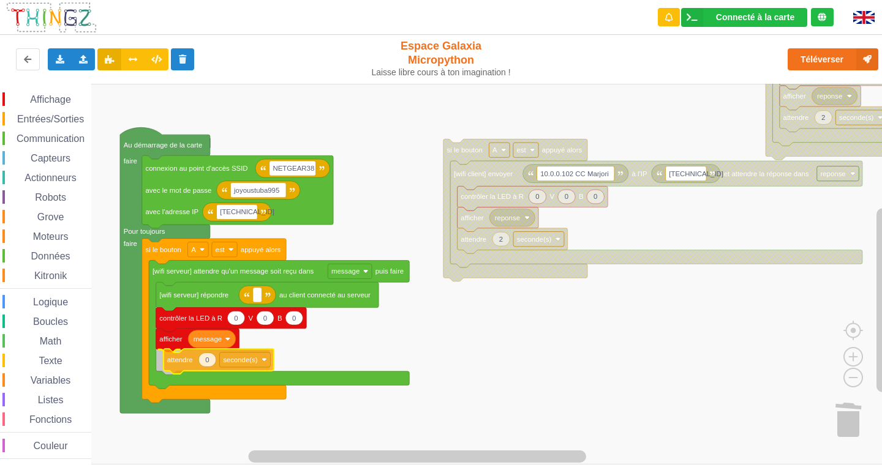
click at [171, 362] on div "Affichage Entrées/Sorties Communication Capteurs Actionneurs Robots Grove Moteu…" at bounding box center [445, 274] width 890 height 381
click at [200, 359] on text "0" at bounding box center [200, 360] width 4 height 7
type input "2"
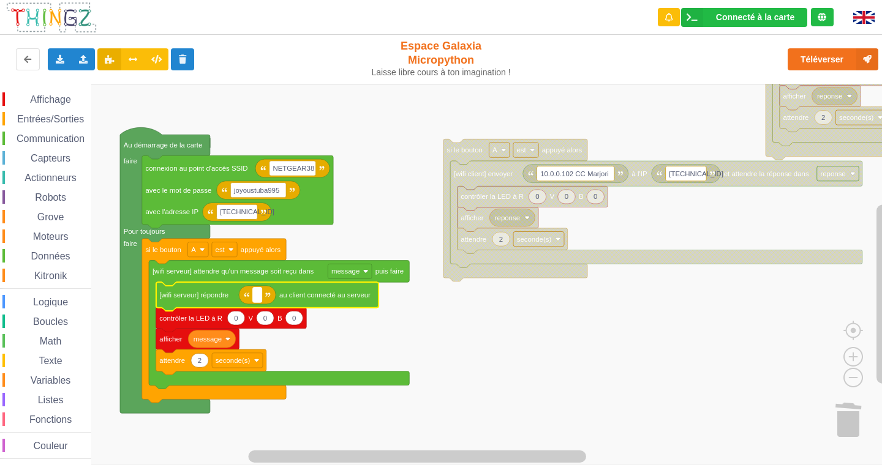
click at [255, 294] on rect "Espace de travail de Blocky" at bounding box center [257, 295] width 9 height 15
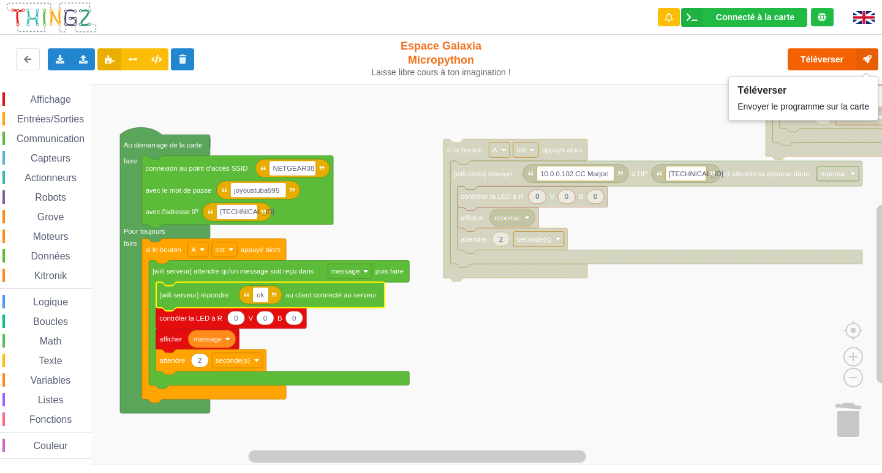
type input "ok"
click at [797, 58] on button "Téléverser" at bounding box center [832, 59] width 91 height 22
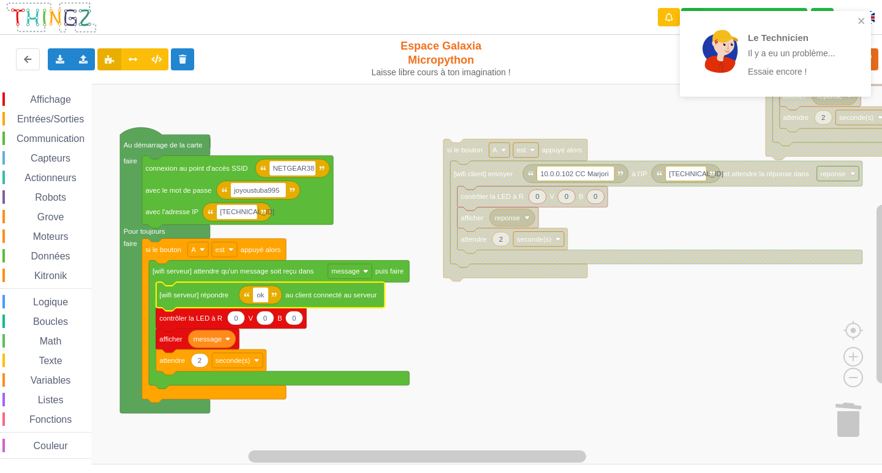
click at [854, 25] on div "Le Technicien Il y a eu un problème... Essaie encore !" at bounding box center [771, 54] width 173 height 76
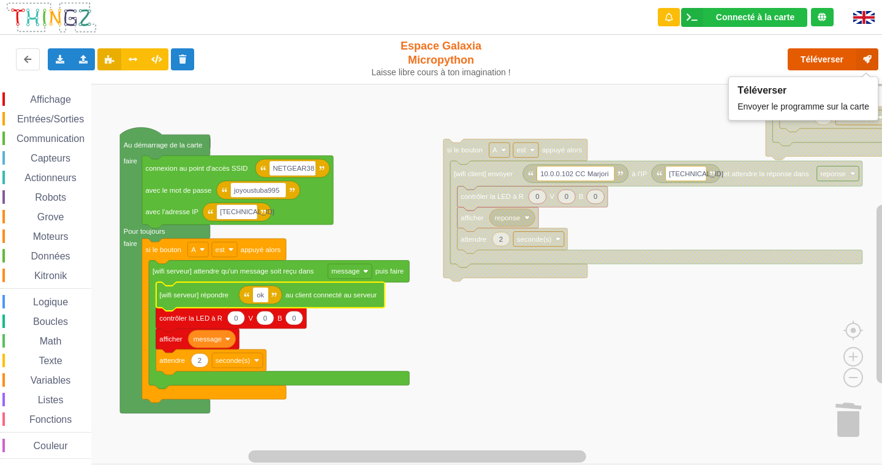
click at [805, 51] on button "Téléverser" at bounding box center [832, 59] width 91 height 22
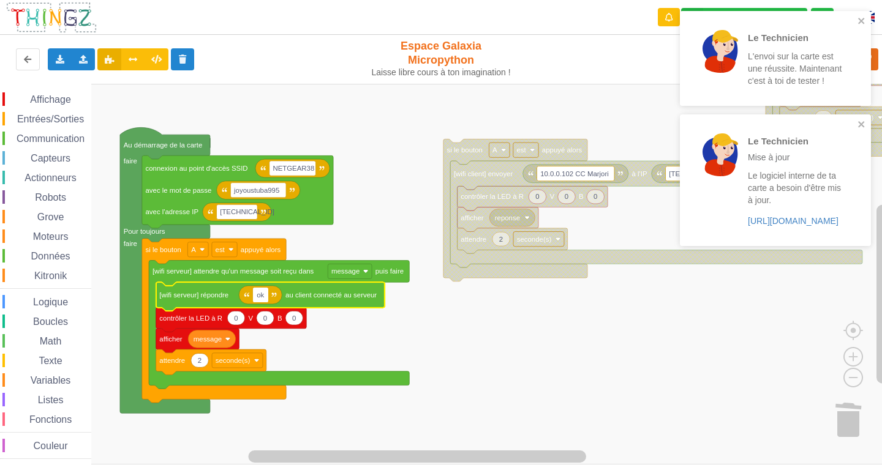
click at [870, 21] on div "Le Technicien L'envoi sur la carte est une réussite. Maintenant c'est à toi de …" at bounding box center [775, 58] width 191 height 95
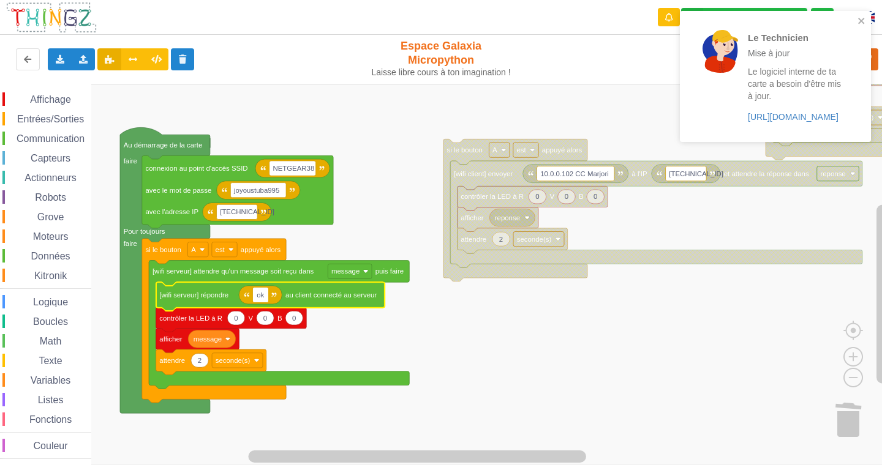
click at [854, 18] on div "Le Technicien Mise à jour Le logiciel interne de ta carte a besoin d'être mis à…" at bounding box center [771, 76] width 173 height 121
